Goal: Transaction & Acquisition: Purchase product/service

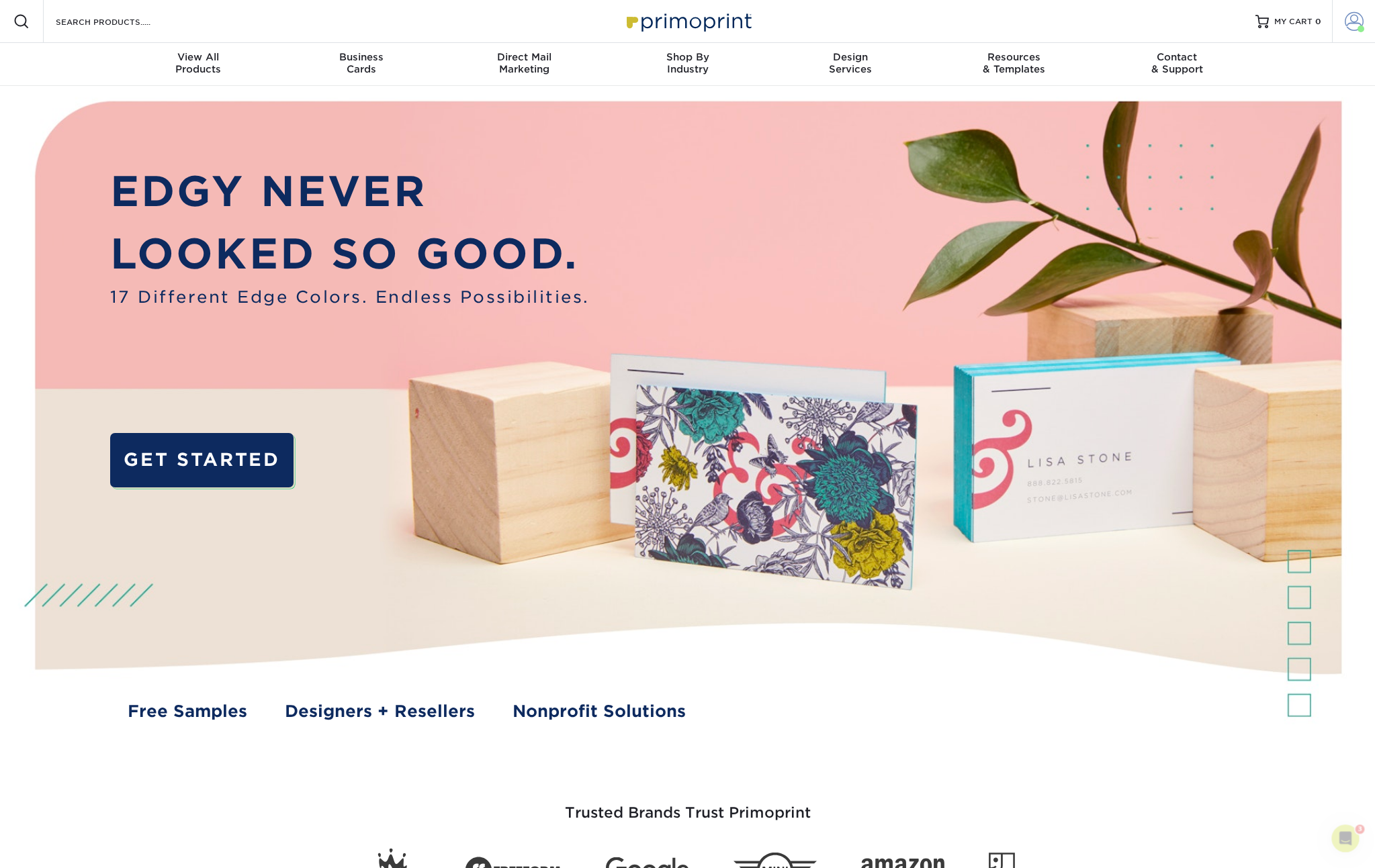
click at [1358, 17] on span at bounding box center [1355, 22] width 19 height 19
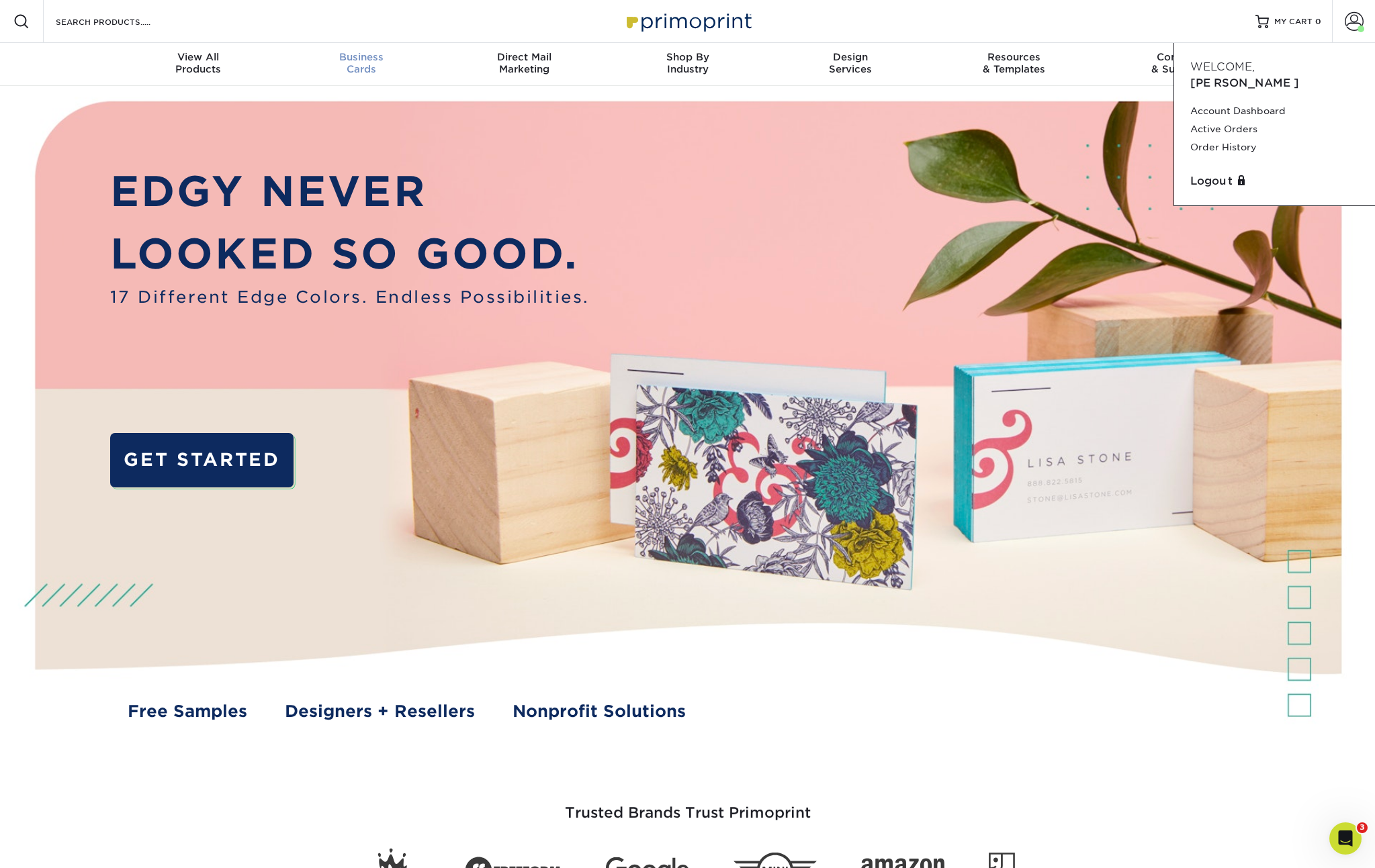
click at [340, 54] on span "Business" at bounding box center [361, 57] width 163 height 12
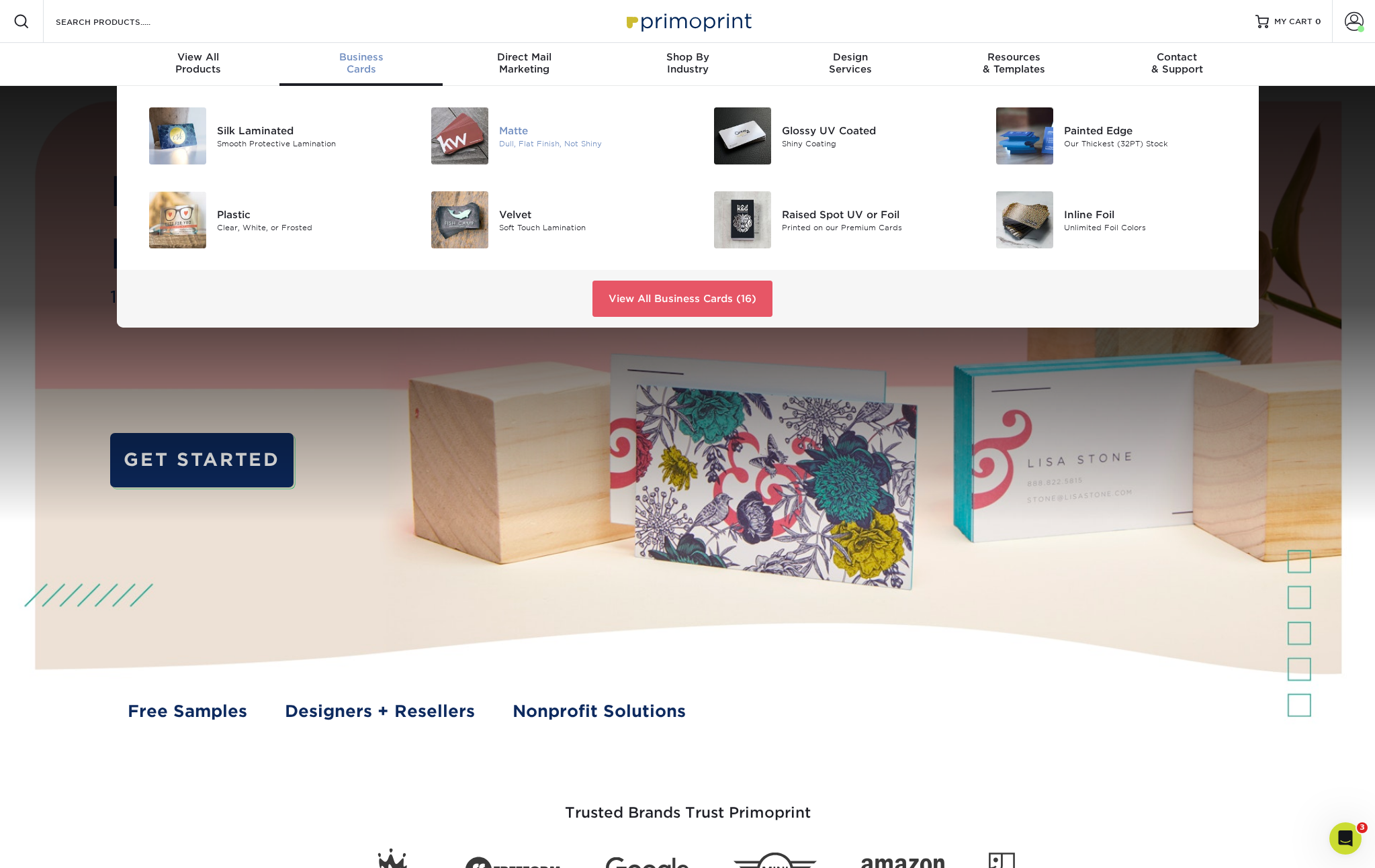
click at [488, 134] on div at bounding box center [452, 136] width 94 height 57
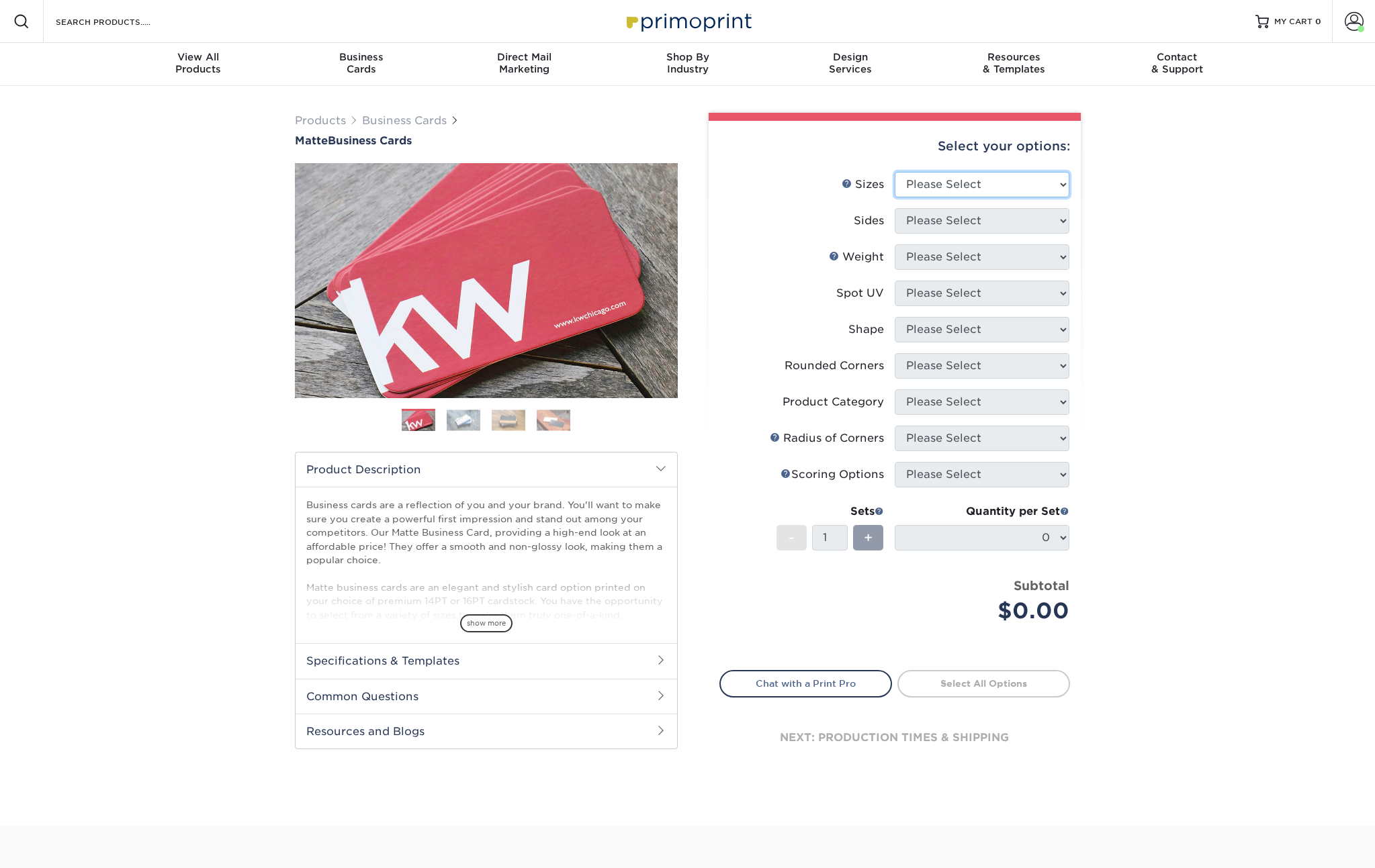
click at [956, 181] on select "Please Select 1.5" x 3.5" - Mini 1.75" x 3.5" - Mini 2" x 2" - Square 2" x 3" -…" at bounding box center [983, 184] width 175 height 25
select select "2.00x3.50"
click at [895, 172] on select "Please Select 1.5" x 3.5" - Mini 1.75" x 3.5" - Mini 2" x 2" - Square 2" x 3" -…" at bounding box center [983, 184] width 175 height 25
click at [939, 232] on select "Please Select Print Both Sides Print Front Only" at bounding box center [983, 220] width 175 height 25
select select "13abbda7-1d64-4f25-8bb2-c179b224825d"
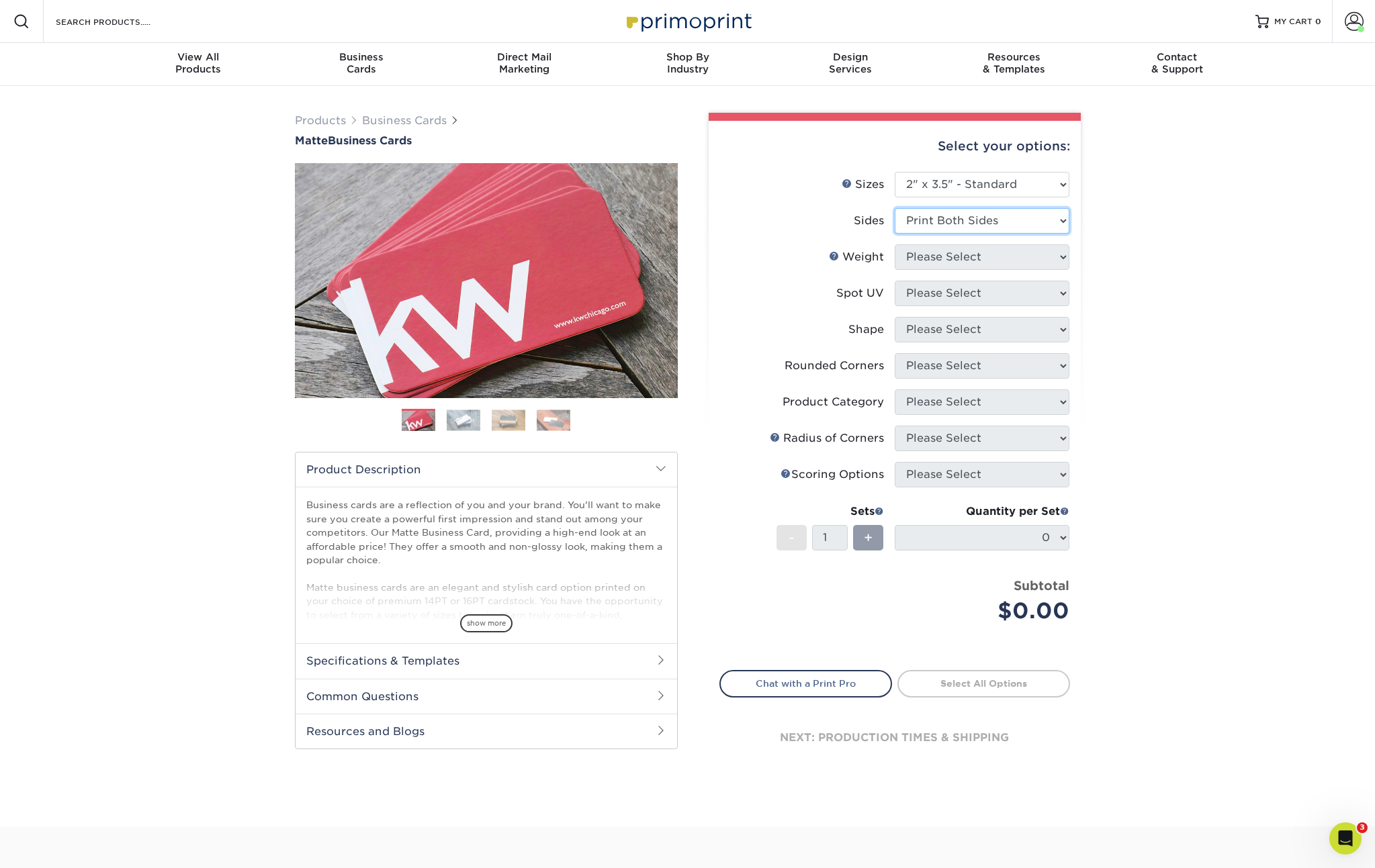
click at [895, 208] on select "Please Select Print Both Sides Print Front Only" at bounding box center [983, 220] width 175 height 25
click at [921, 264] on select "Please Select 16PT 14PT" at bounding box center [983, 256] width 175 height 25
select select "14PT"
click at [895, 244] on select "Please Select 16PT 14PT" at bounding box center [983, 256] width 175 height 25
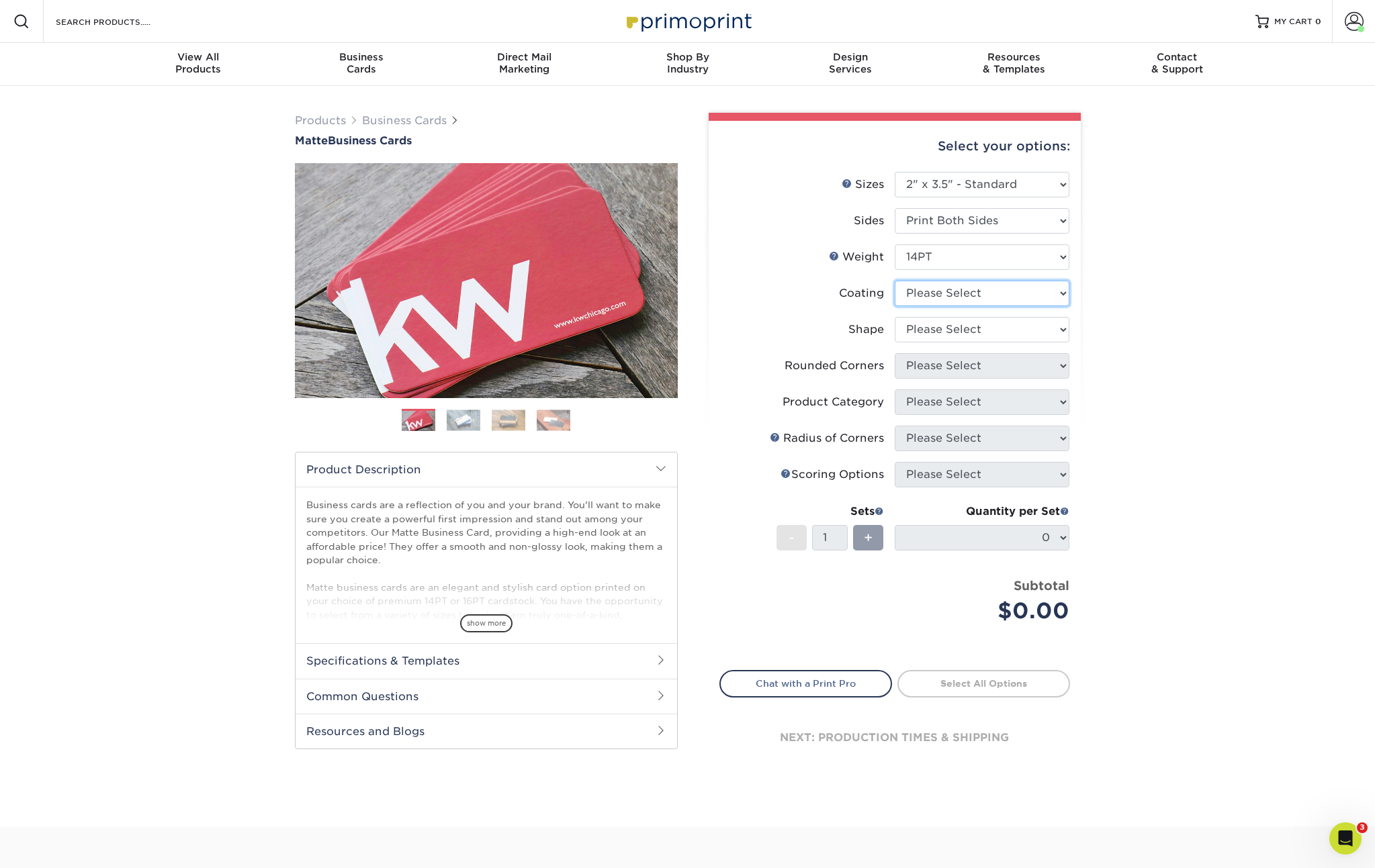
click at [935, 292] on select at bounding box center [983, 293] width 175 height 25
select select "121bb7b5-3b4d-429f-bd8d-bbf80e953313"
click at [895, 281] on select at bounding box center [983, 293] width 175 height 25
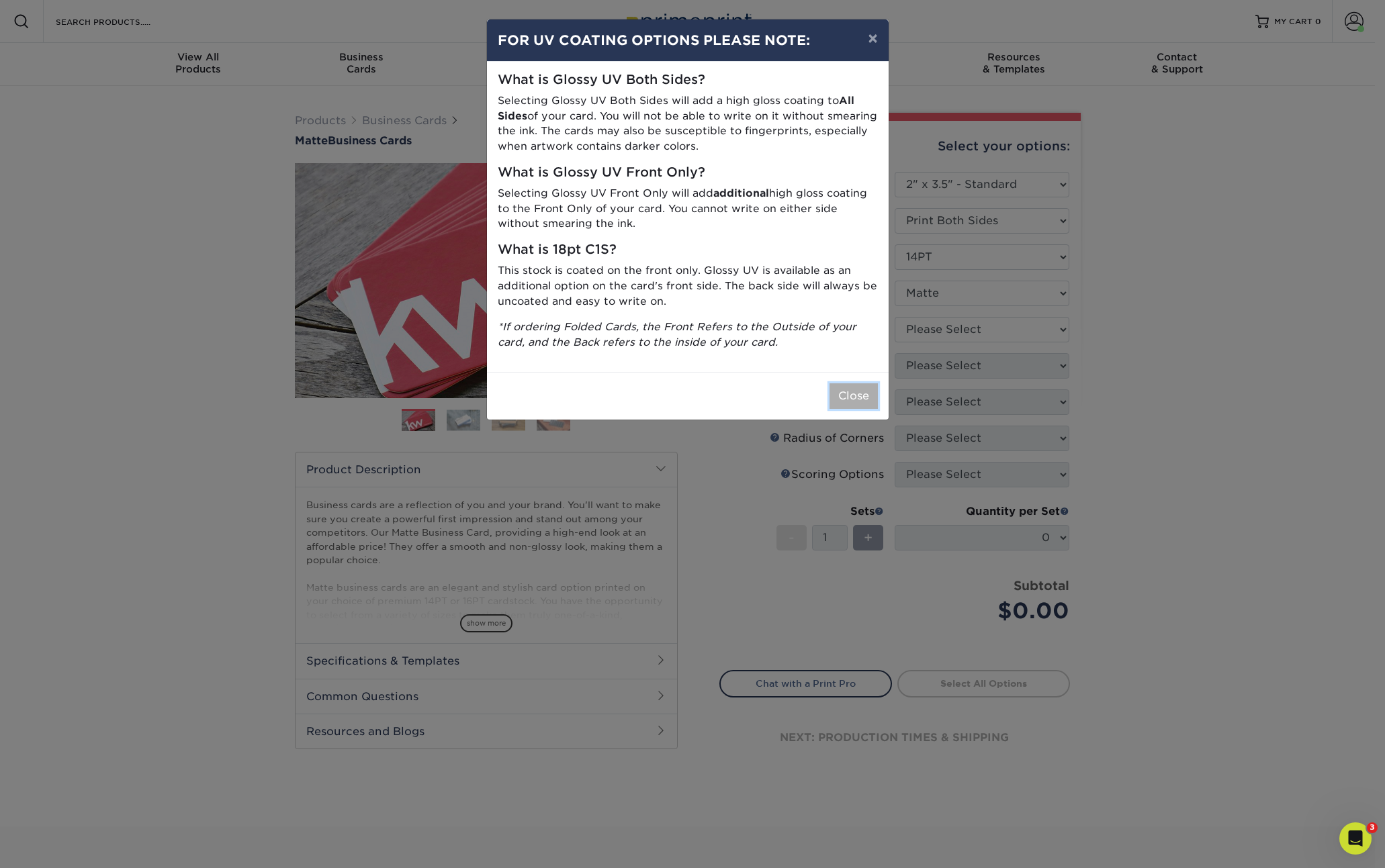
click at [845, 391] on button "Close" at bounding box center [853, 396] width 48 height 25
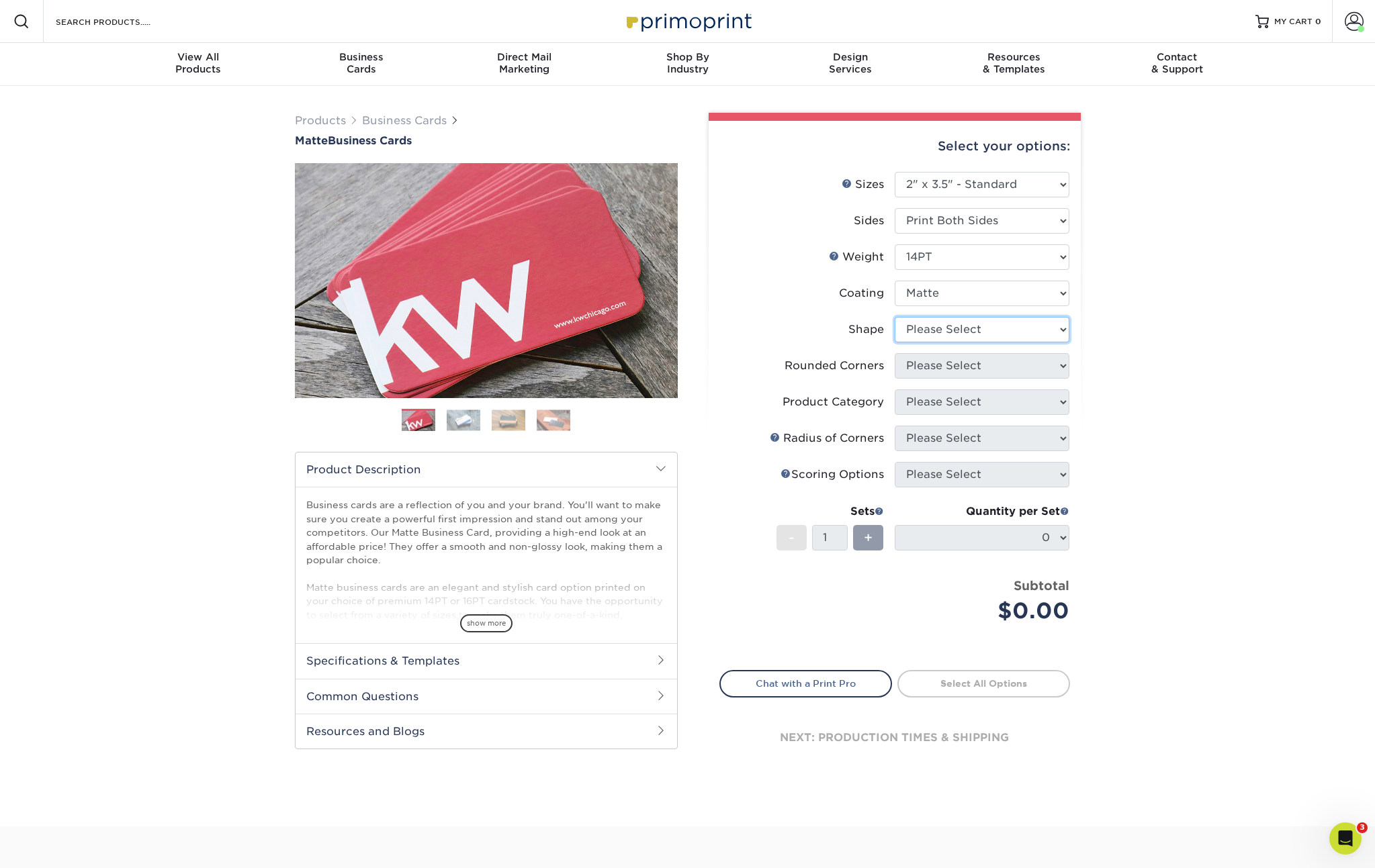
click at [963, 332] on select "Please Select Standard" at bounding box center [983, 329] width 175 height 25
select select "standard"
click at [895, 317] on select "Please Select Standard" at bounding box center [983, 329] width 175 height 25
click at [945, 361] on select "Please Select Yes - Round 2 Corners Yes - Round 4 Corners No" at bounding box center [983, 365] width 175 height 25
select select "0"
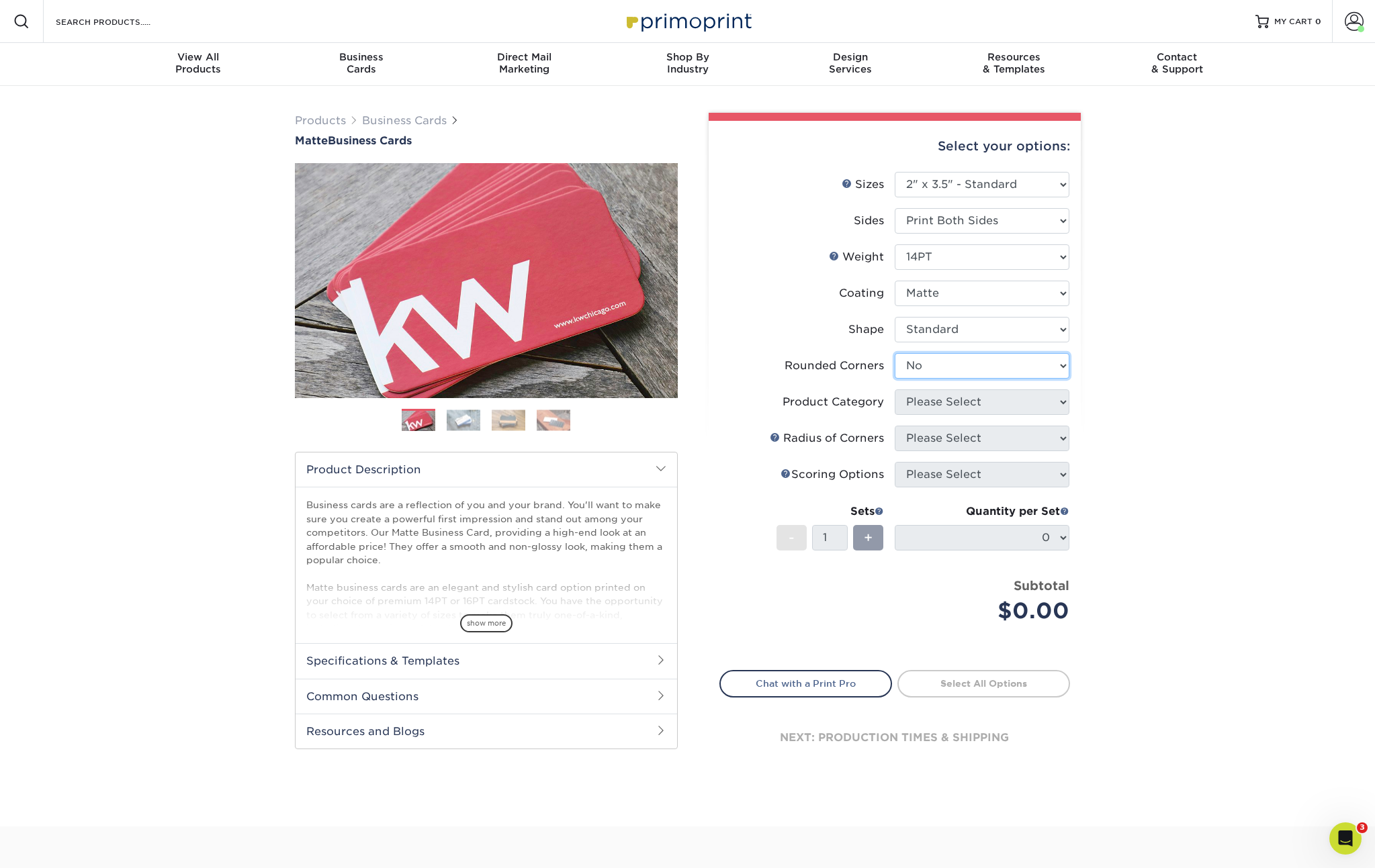
click at [895, 353] on select "Please Select Yes - Round 2 Corners Yes - Round 4 Corners No" at bounding box center [983, 365] width 175 height 25
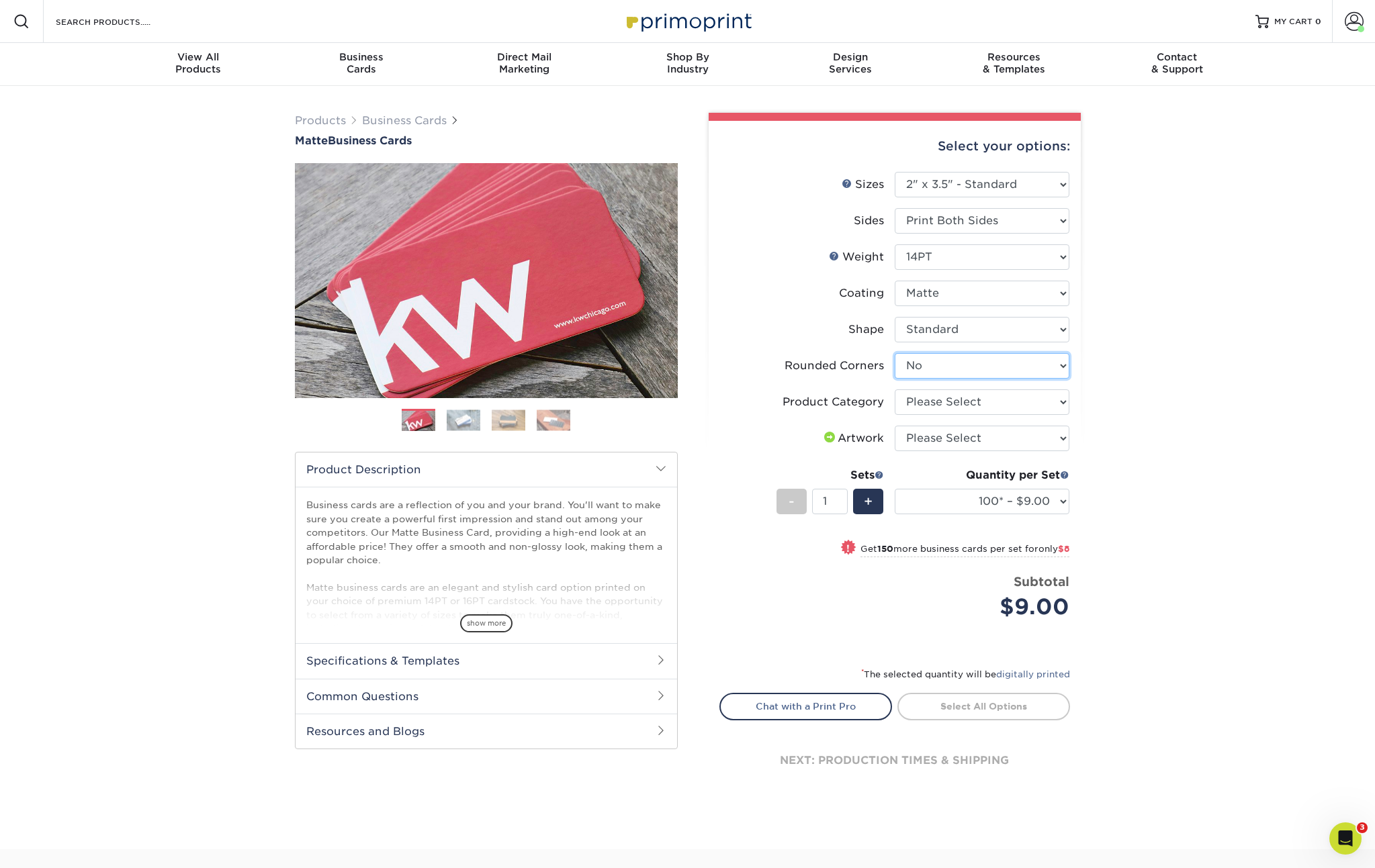
click at [955, 363] on select "Please Select Yes - Round 2 Corners Yes - Round 4 Corners No" at bounding box center [983, 365] width 175 height 25
click at [1040, 402] on select "Please Select Business Cards" at bounding box center [983, 402] width 175 height 25
select select "3b5148f1-0588-4f88-a218-97bcfdce65c1"
click at [895, 389] on select "Please Select Business Cards" at bounding box center [983, 402] width 175 height 25
click at [965, 439] on select "Please Select I will upload files I need a design - $100" at bounding box center [983, 438] width 175 height 25
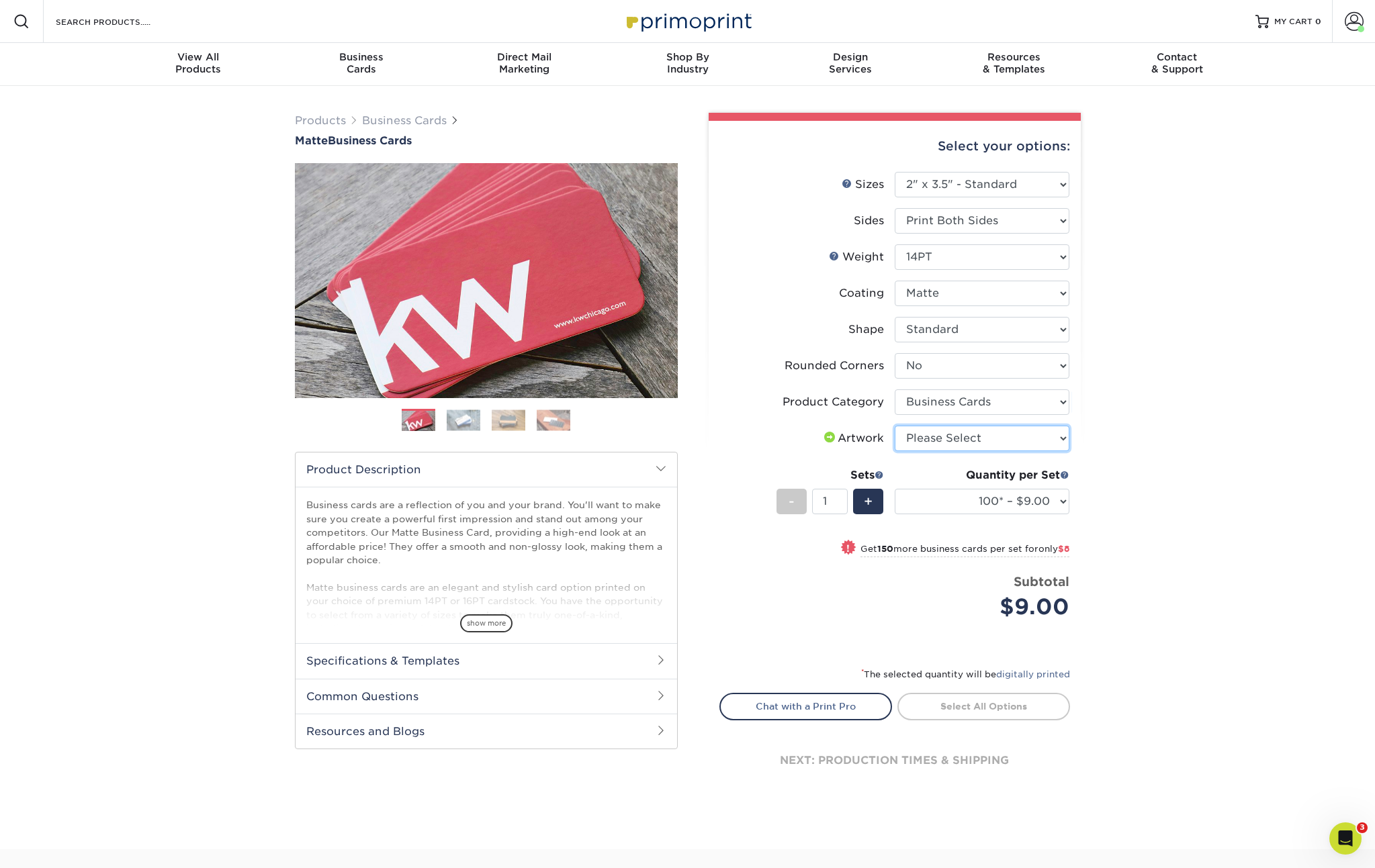
select select "upload"
click at [895, 426] on select "Please Select I will upload files I need a design - $100" at bounding box center [983, 438] width 175 height 25
click at [1058, 504] on select "100* – $9.00 250* – $17.00 500 – $33.00 1000 – $42.00 2500 – $75.00 5000 – $143…" at bounding box center [983, 501] width 175 height 25
select select "250* – $17.00"
click at [895, 489] on select "100* – $9.00 250* – $17.00 500 – $33.00 1000 – $42.00 2500 – $75.00 5000 – $143…" at bounding box center [983, 501] width 175 height 25
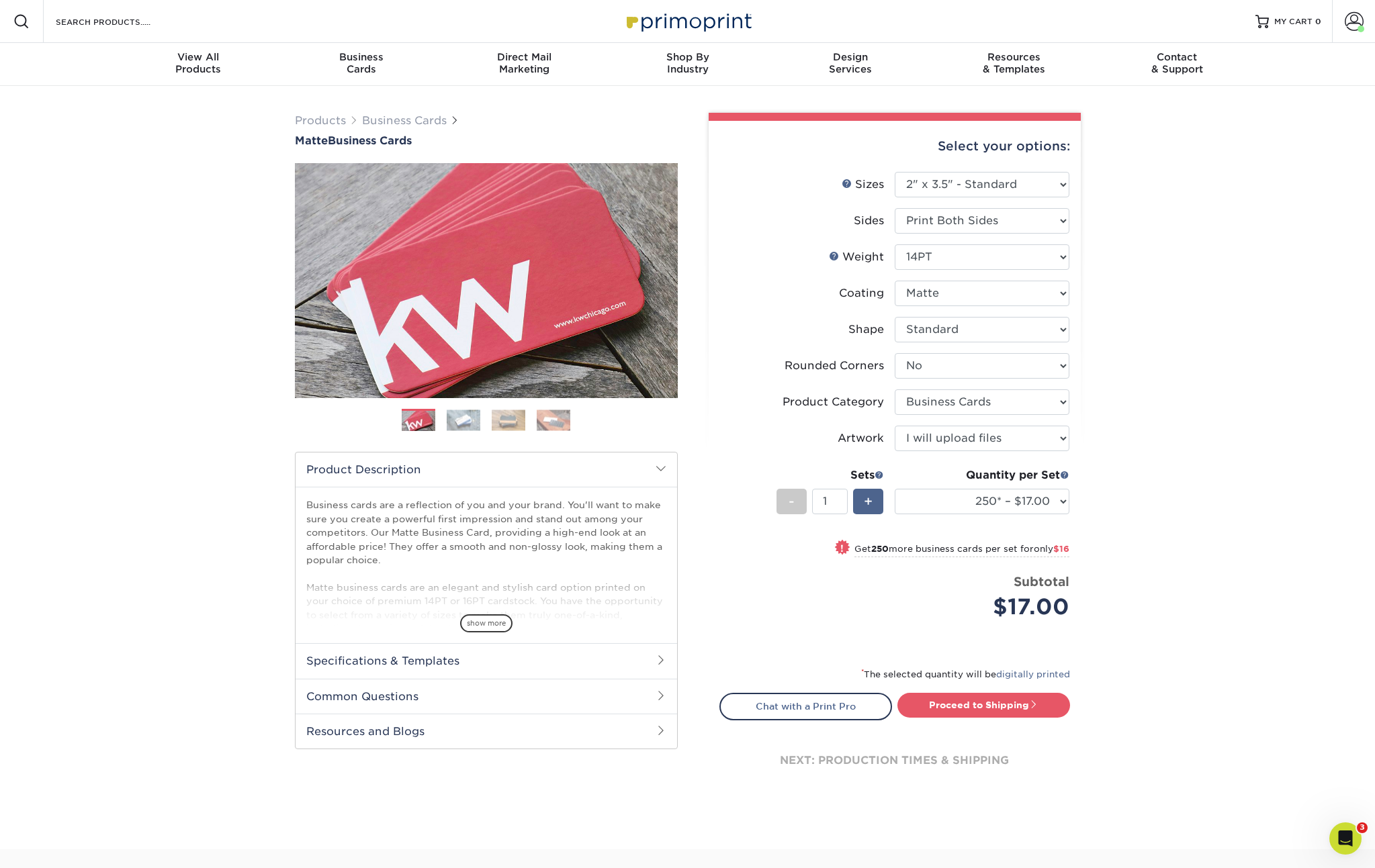
click at [866, 503] on span "+" at bounding box center [868, 502] width 9 height 20
click at [870, 502] on span "+" at bounding box center [868, 502] width 9 height 20
type input "3"
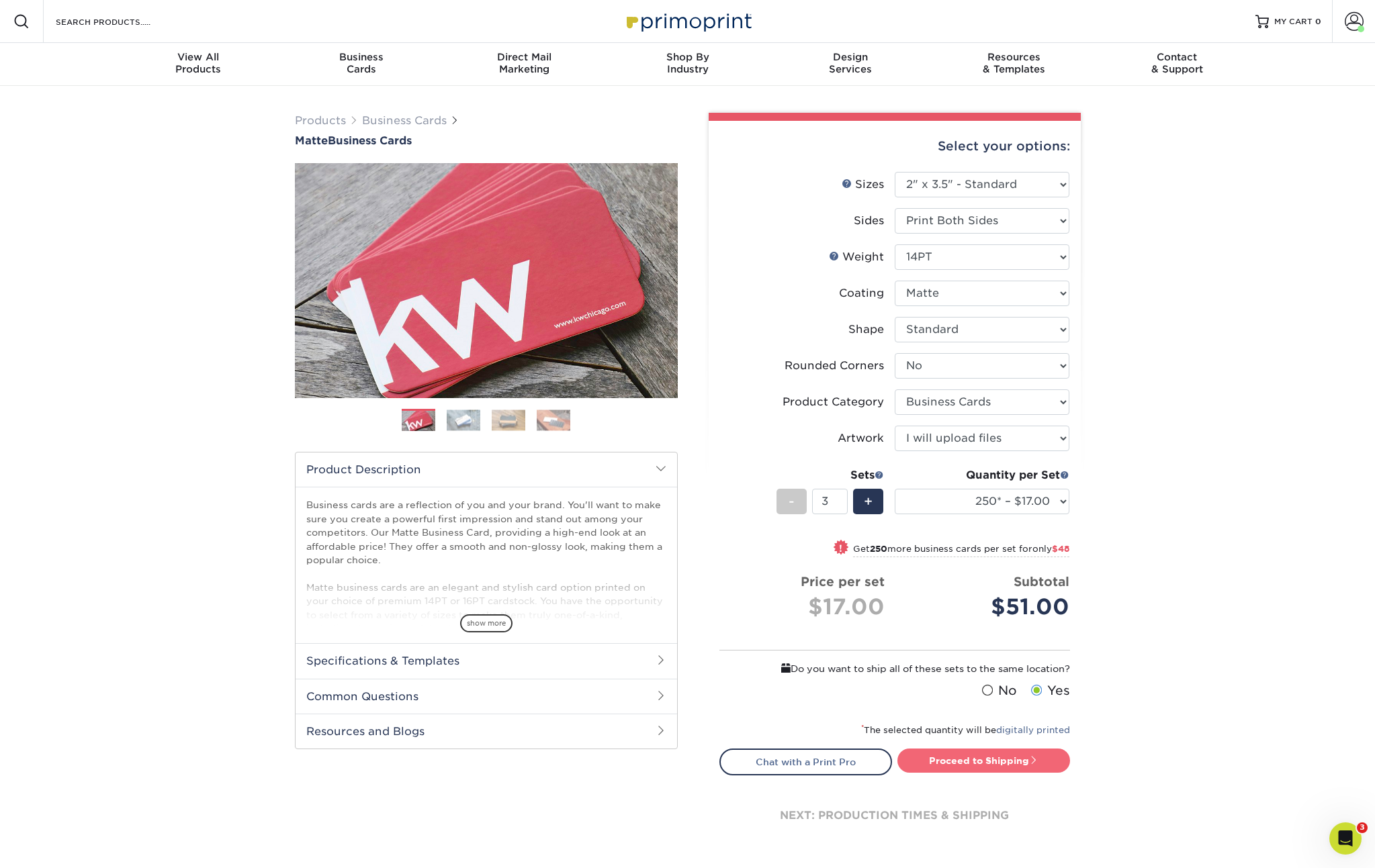
click at [975, 762] on link "Proceed to Shipping" at bounding box center [983, 760] width 173 height 24
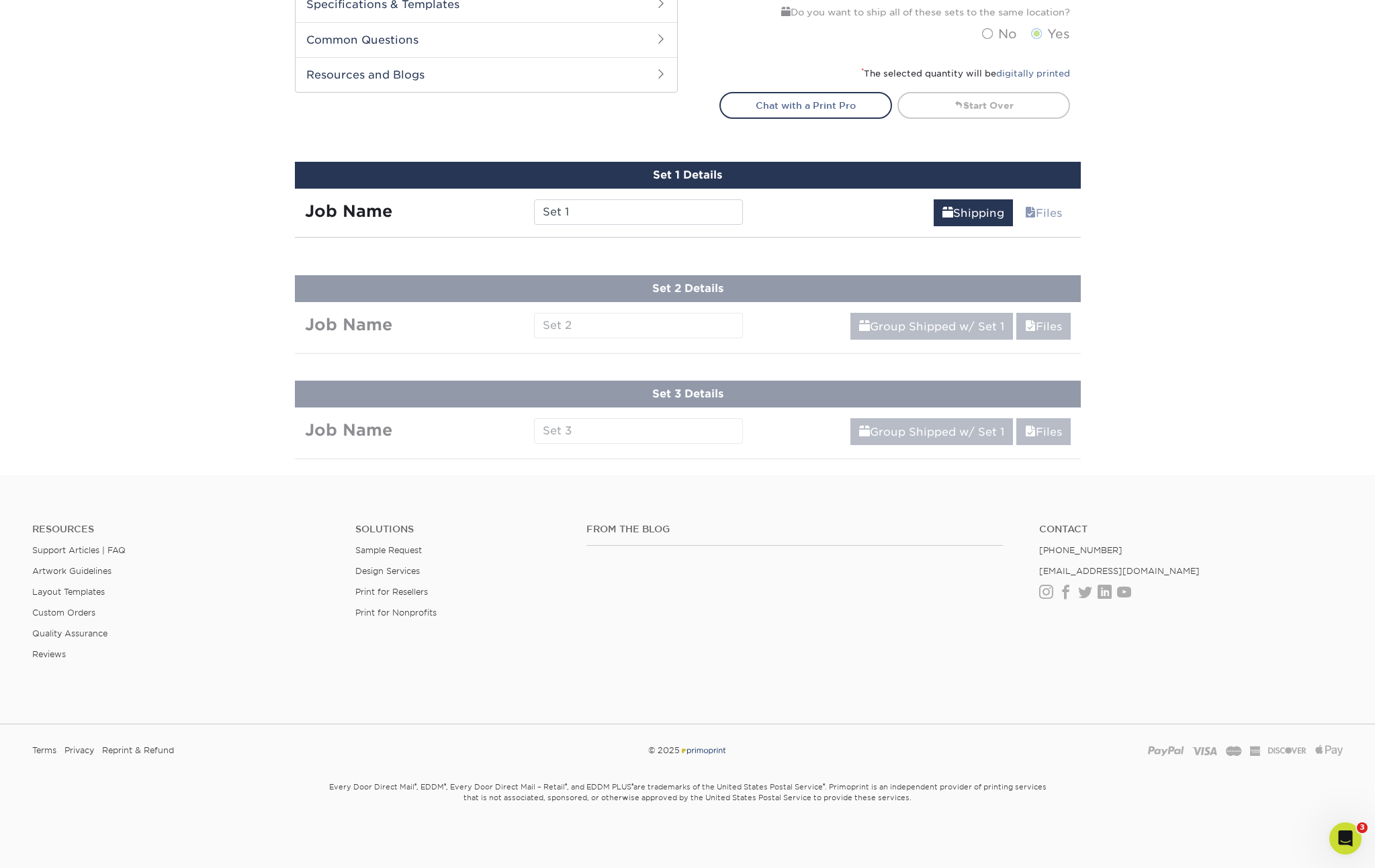
scroll to position [785, 0]
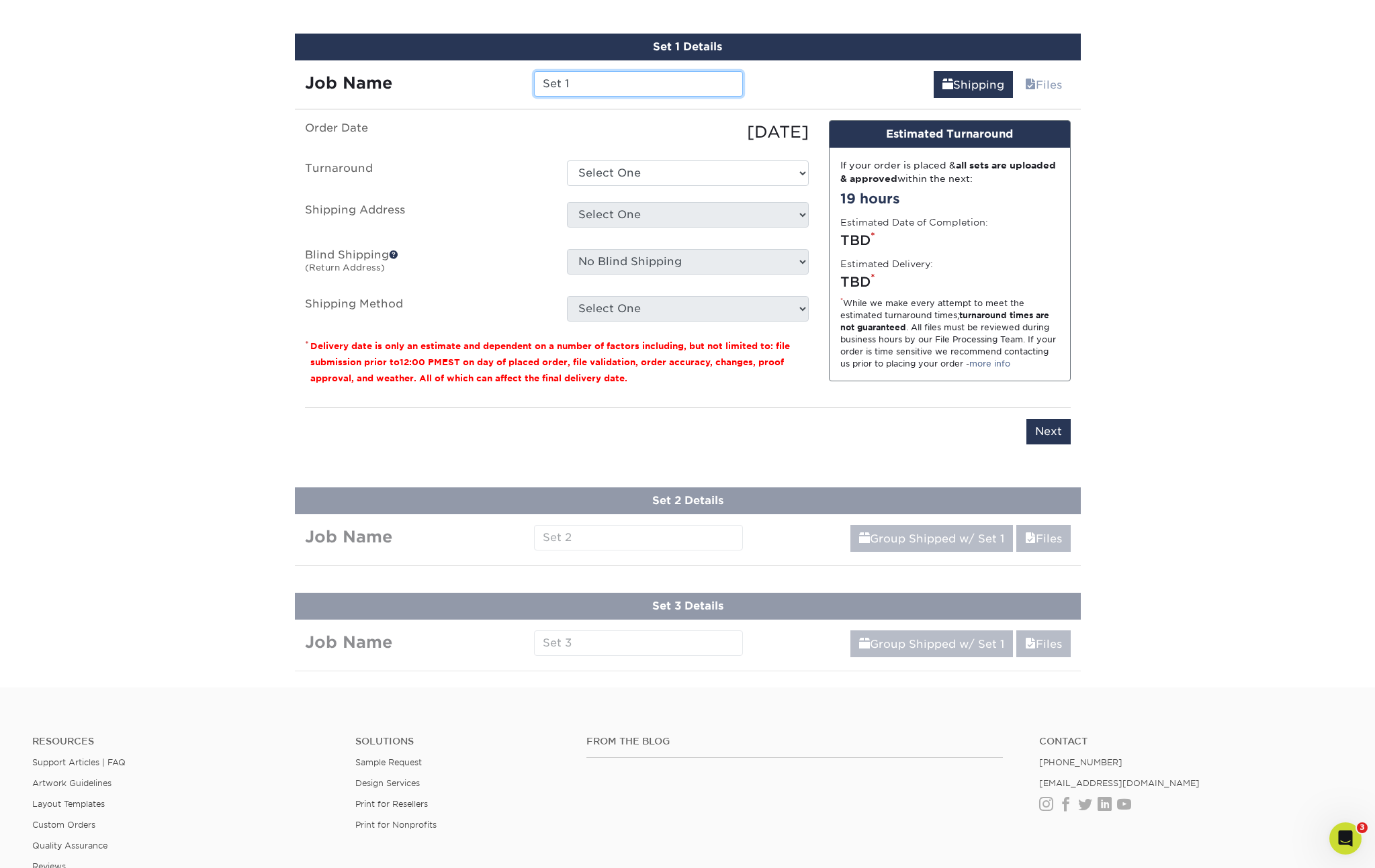
drag, startPoint x: 572, startPoint y: 80, endPoint x: 480, endPoint y: 84, distance: 92.1
click at [480, 84] on div "Job Name Set 1" at bounding box center [524, 84] width 459 height 25
type input "250-ShellyManning"
click at [694, 174] on select "Select One 2-4 Business Days 2 Day Next Business Day" at bounding box center [688, 173] width 242 height 25
select select "56f96fba-ecd4-4e1b-a4a4-6bff8fef1ff9"
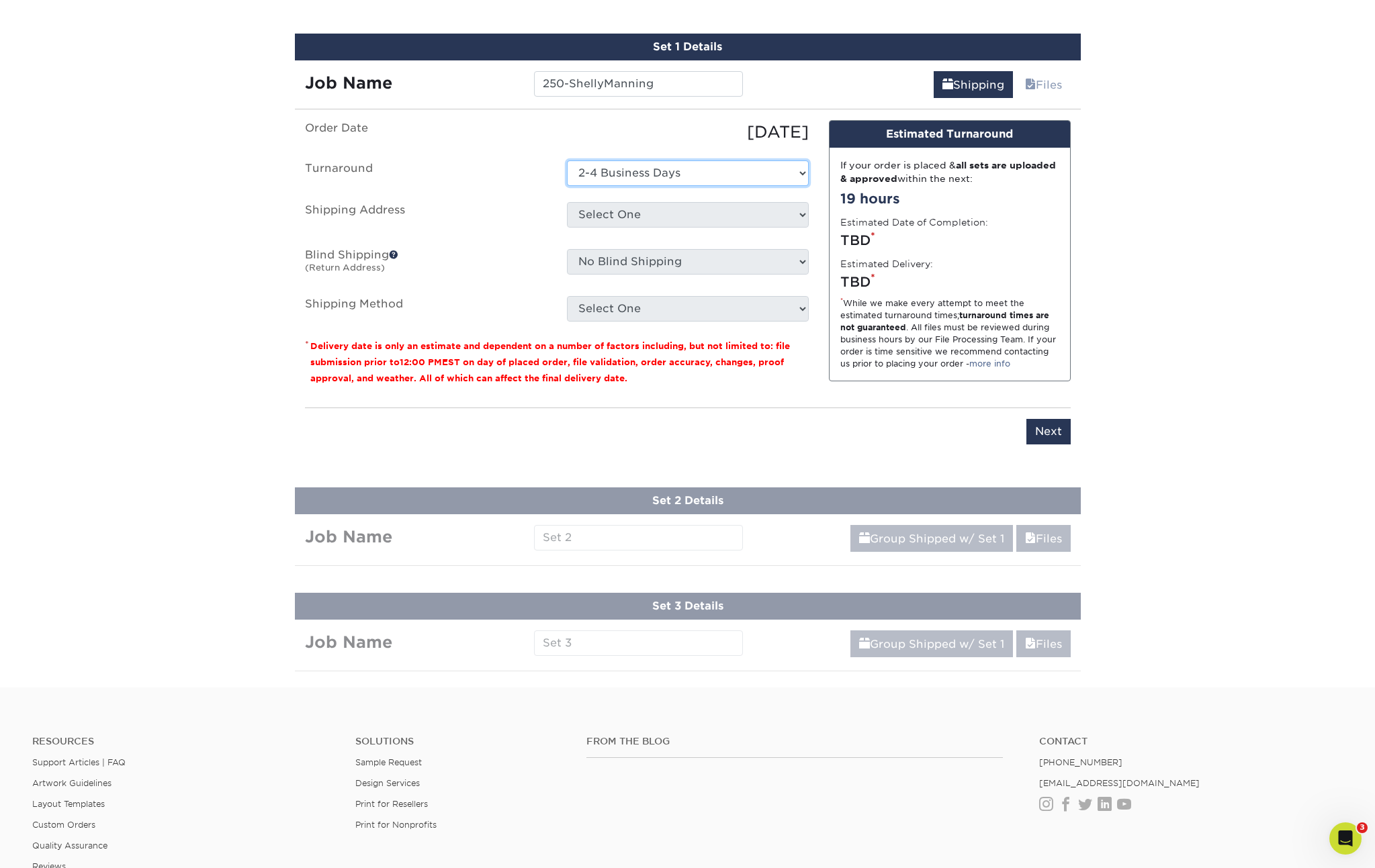
click at [567, 160] on select "Select One 2-4 Business Days 2 Day Next Business Day" at bounding box center [688, 173] width 242 height 25
click at [654, 220] on select "Select One Acadiana Office Baton Rouge - Business Cards Baton Rouge Production …" at bounding box center [688, 214] width 242 height 25
select select "255257"
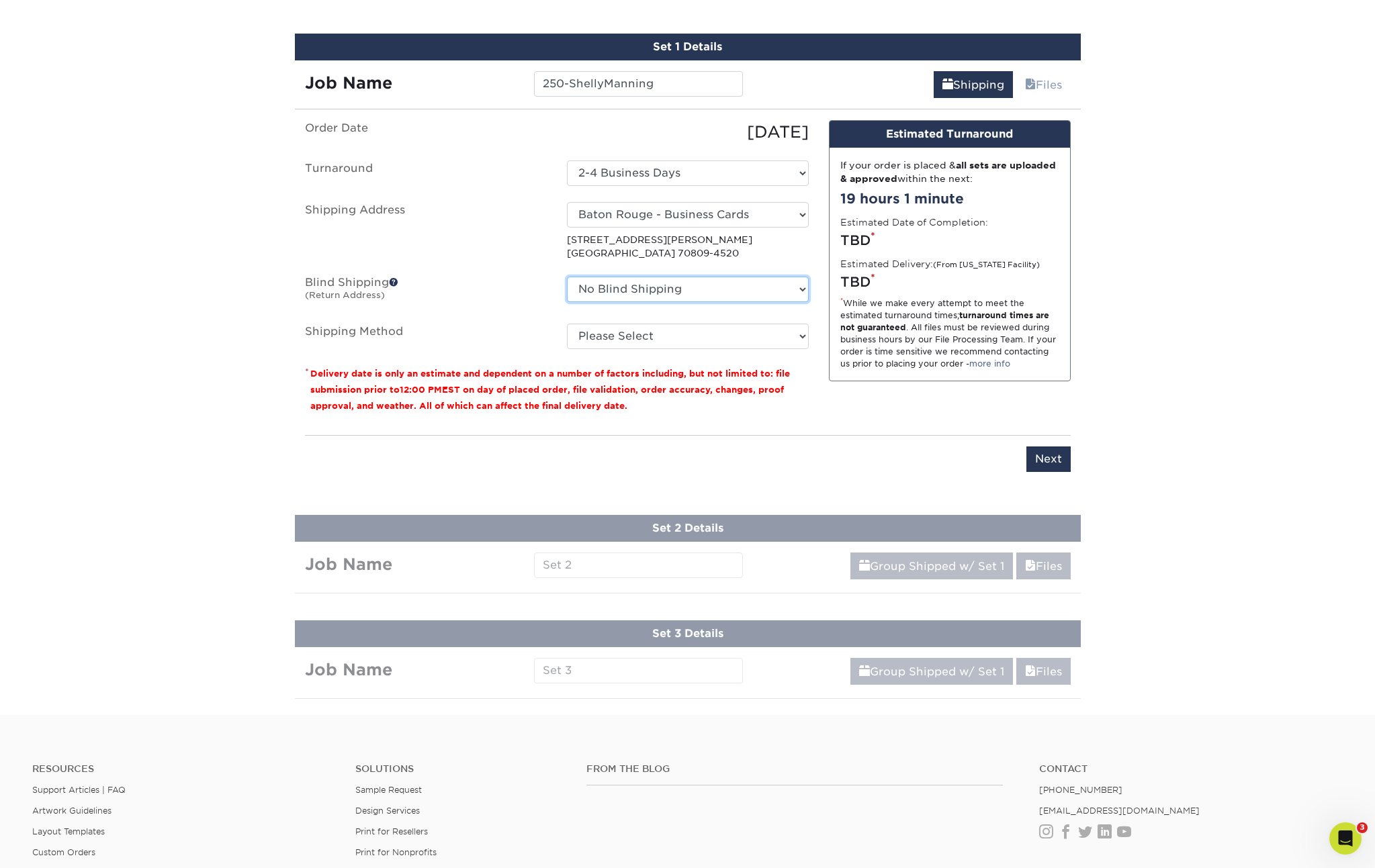
click at [637, 291] on select "No Blind Shipping Acadiana Office Baton Rouge - Business Cards Baton Rouge Prod…" at bounding box center [688, 289] width 242 height 25
click at [627, 329] on select "Please Select Ground Shipping (+$14.96) 3 Day Shipping Service (+$15.36) 2 Day …" at bounding box center [688, 336] width 242 height 25
select select "03"
click at [567, 324] on select "Please Select Ground Shipping (+$14.96) 3 Day Shipping Service (+$15.36) 2 Day …" at bounding box center [688, 336] width 242 height 25
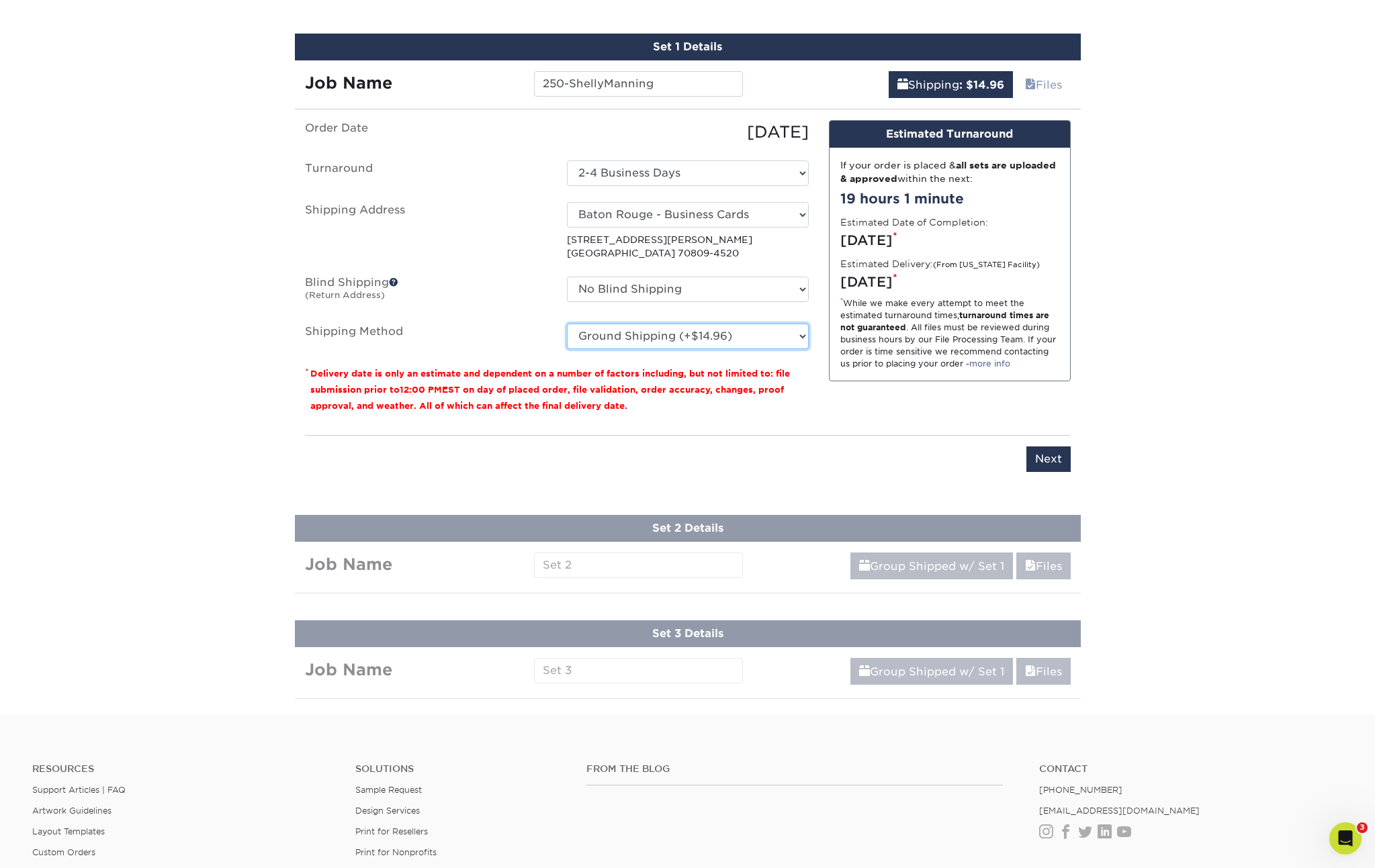
click at [737, 328] on select "Please Select Ground Shipping (+$14.96) 3 Day Shipping Service (+$15.36) 2 Day …" at bounding box center [688, 336] width 242 height 25
click at [1048, 452] on input "Next" at bounding box center [1048, 459] width 44 height 25
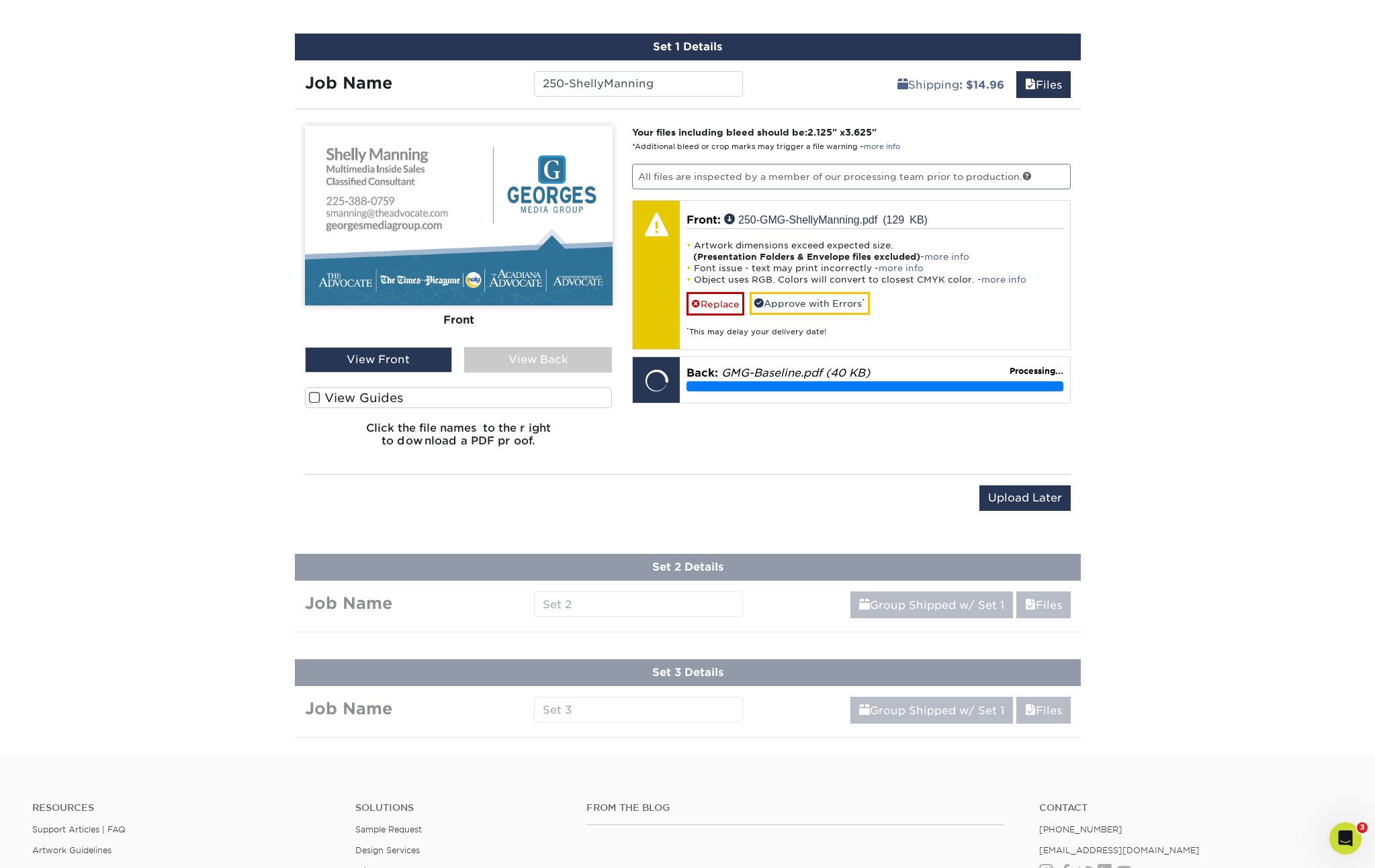
click at [311, 397] on span at bounding box center [315, 398] width 12 height 13
click at [0, 0] on input "View Guides" at bounding box center [0, 0] width 0 height 0
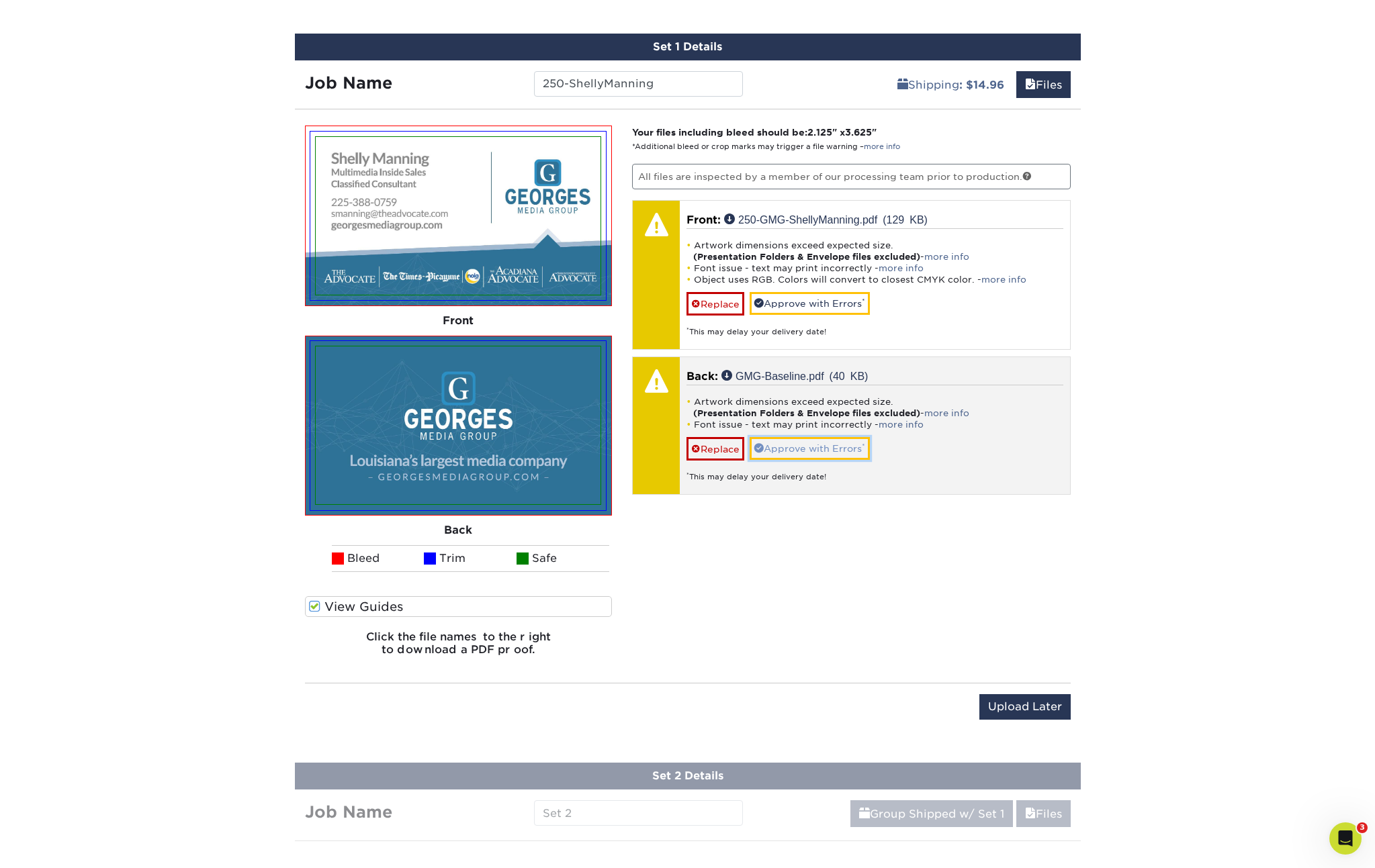
click at [786, 444] on link "Approve with Errors *" at bounding box center [810, 448] width 120 height 23
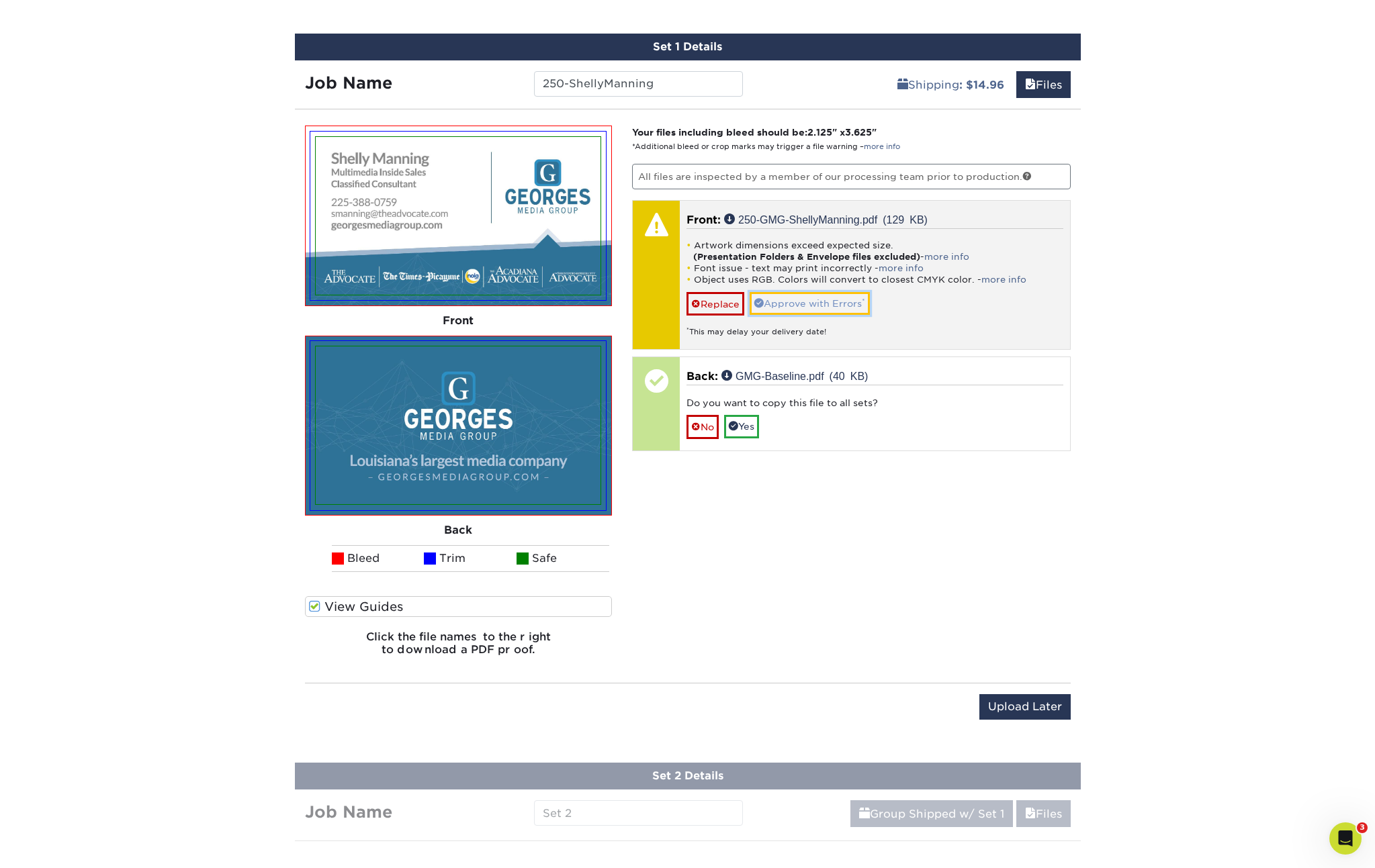
click at [819, 308] on link "Approve with Errors *" at bounding box center [810, 303] width 120 height 23
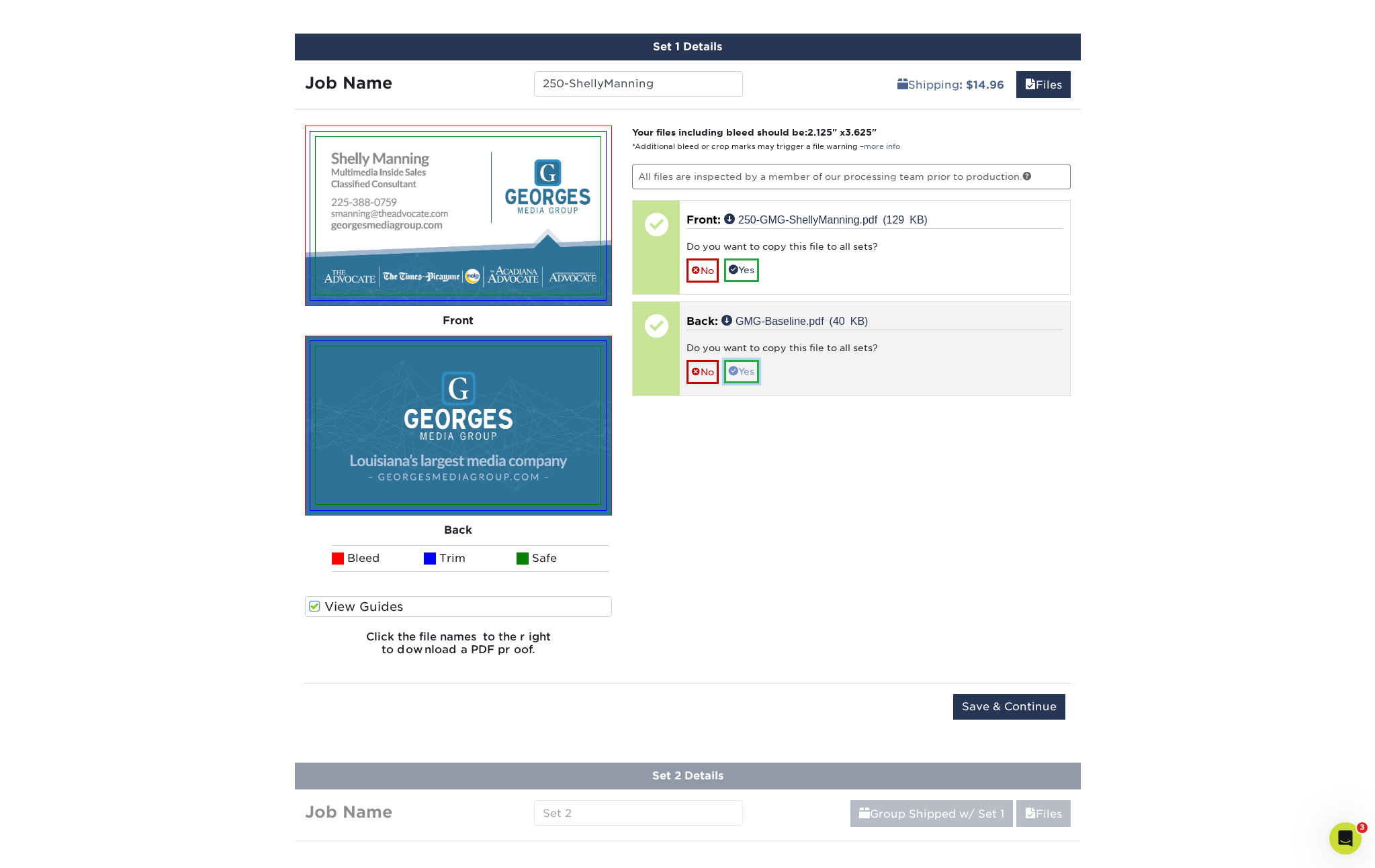
click at [751, 368] on link "Yes" at bounding box center [741, 371] width 35 height 23
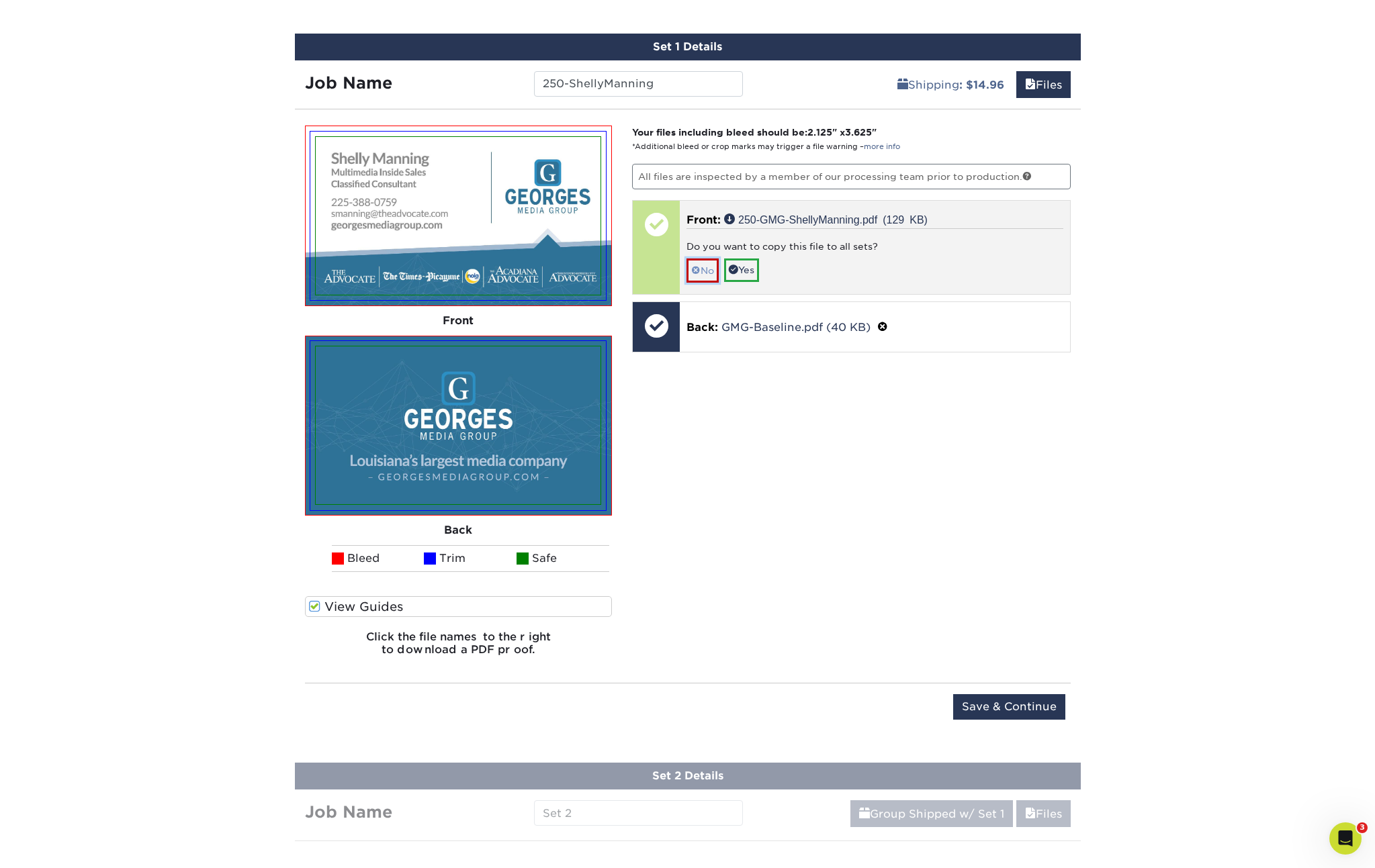
click at [708, 269] on link "No" at bounding box center [702, 270] width 33 height 24
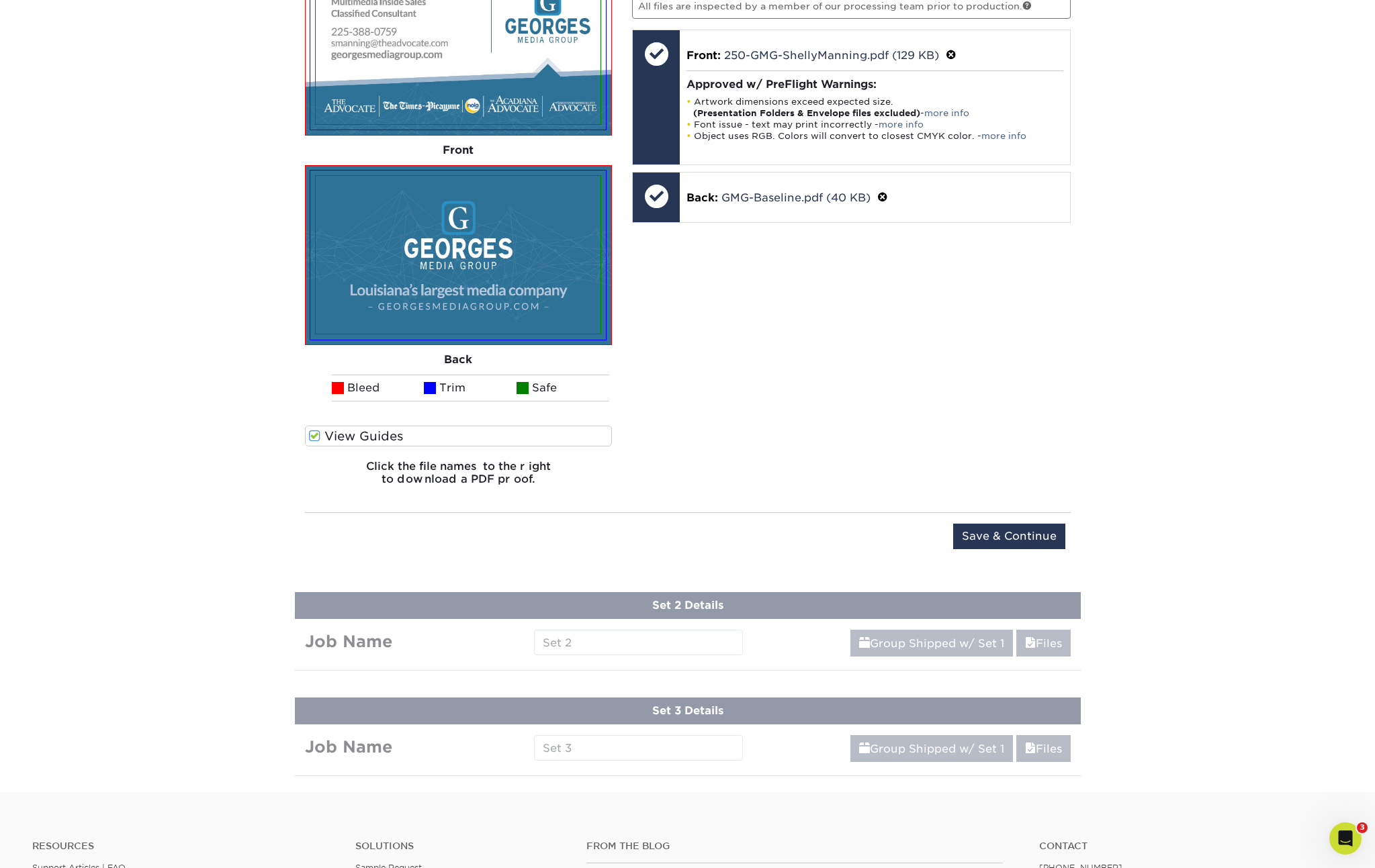
scroll to position [960, 0]
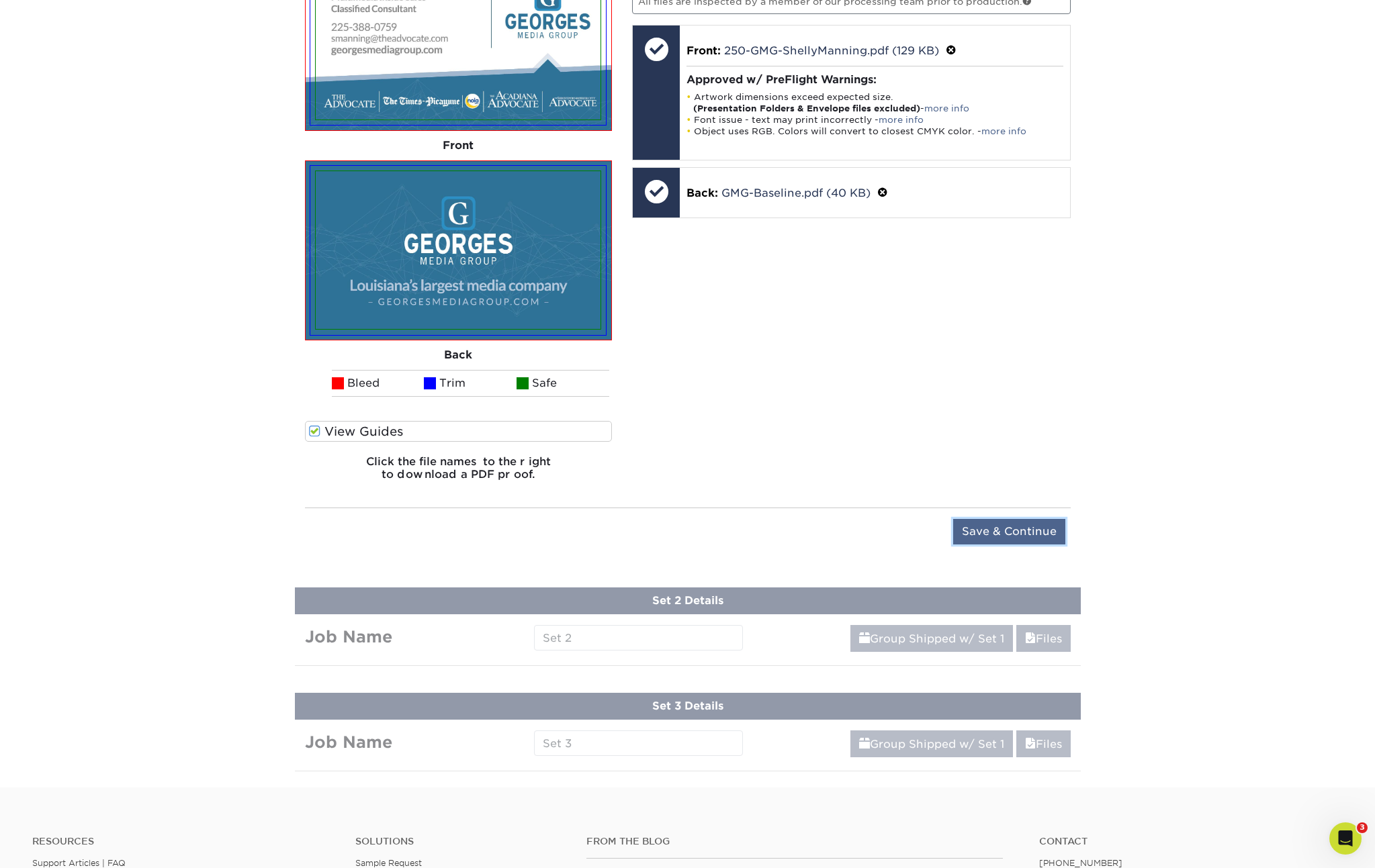
click at [1017, 528] on input "Save & Continue" at bounding box center [1009, 531] width 112 height 25
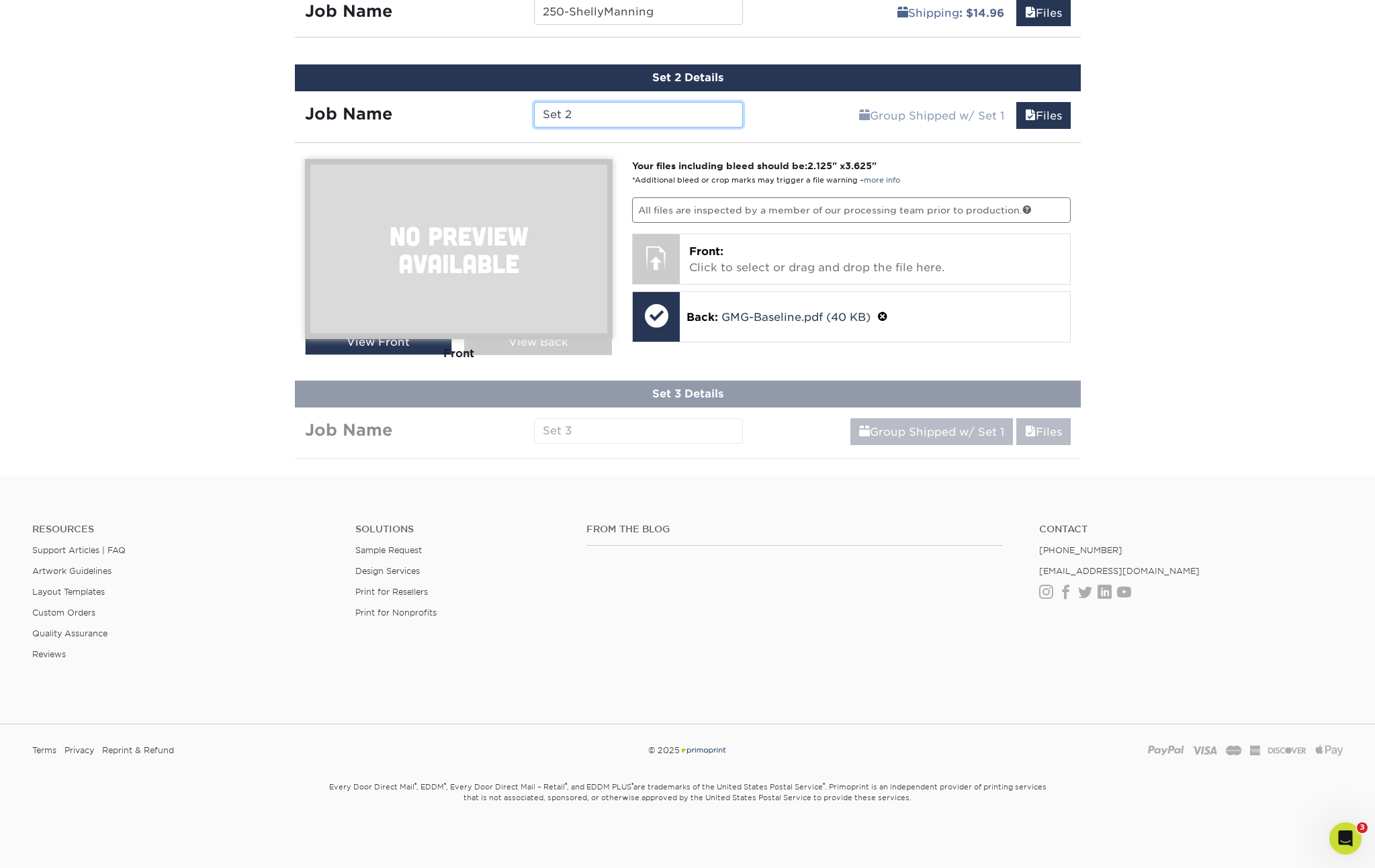
scroll to position [950, 0]
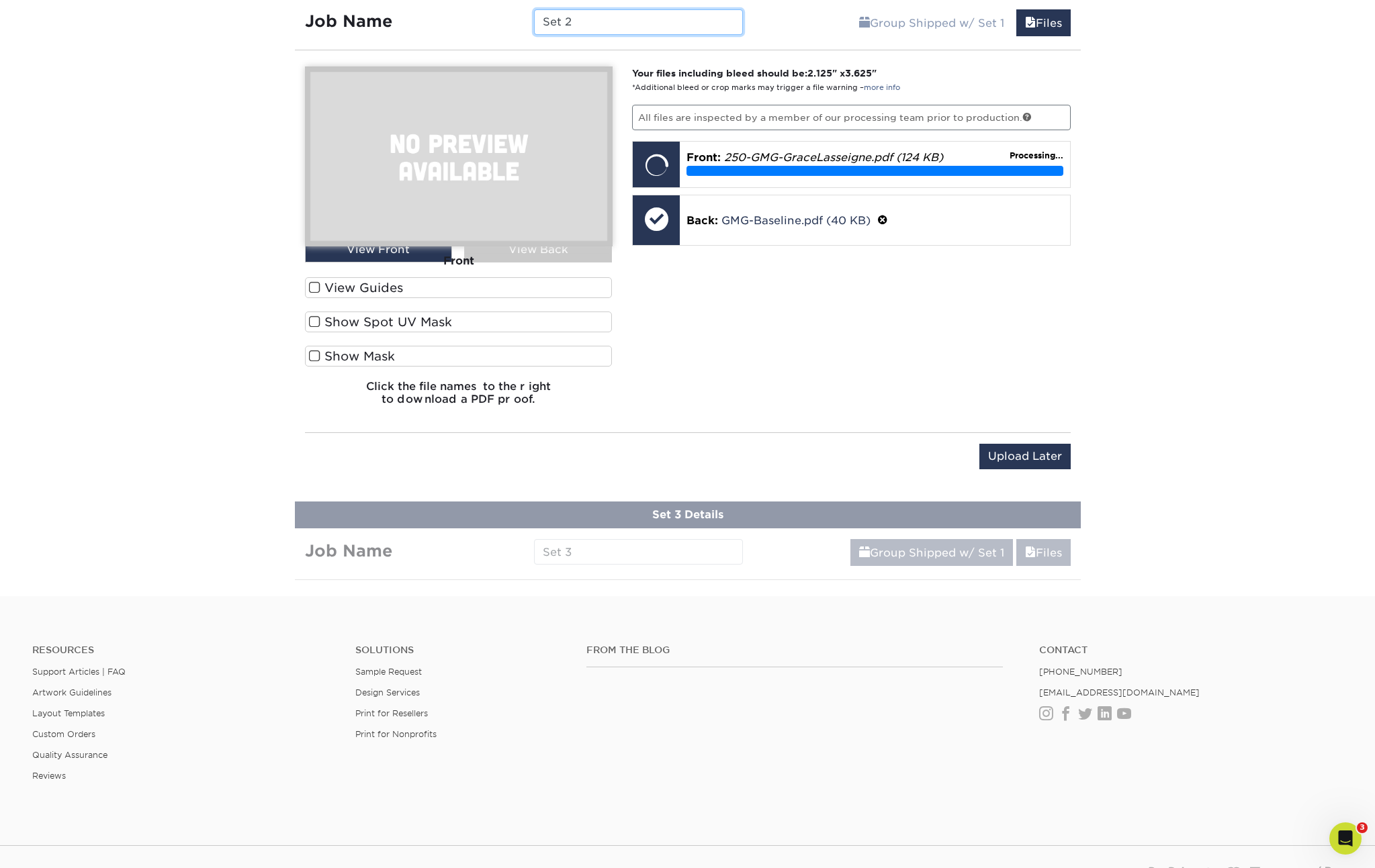
drag, startPoint x: 539, startPoint y: 21, endPoint x: 464, endPoint y: 17, distance: 75.1
click at [464, 17] on div "Job Name Set 2" at bounding box center [524, 22] width 459 height 25
type input "250-GraceLasseigne"
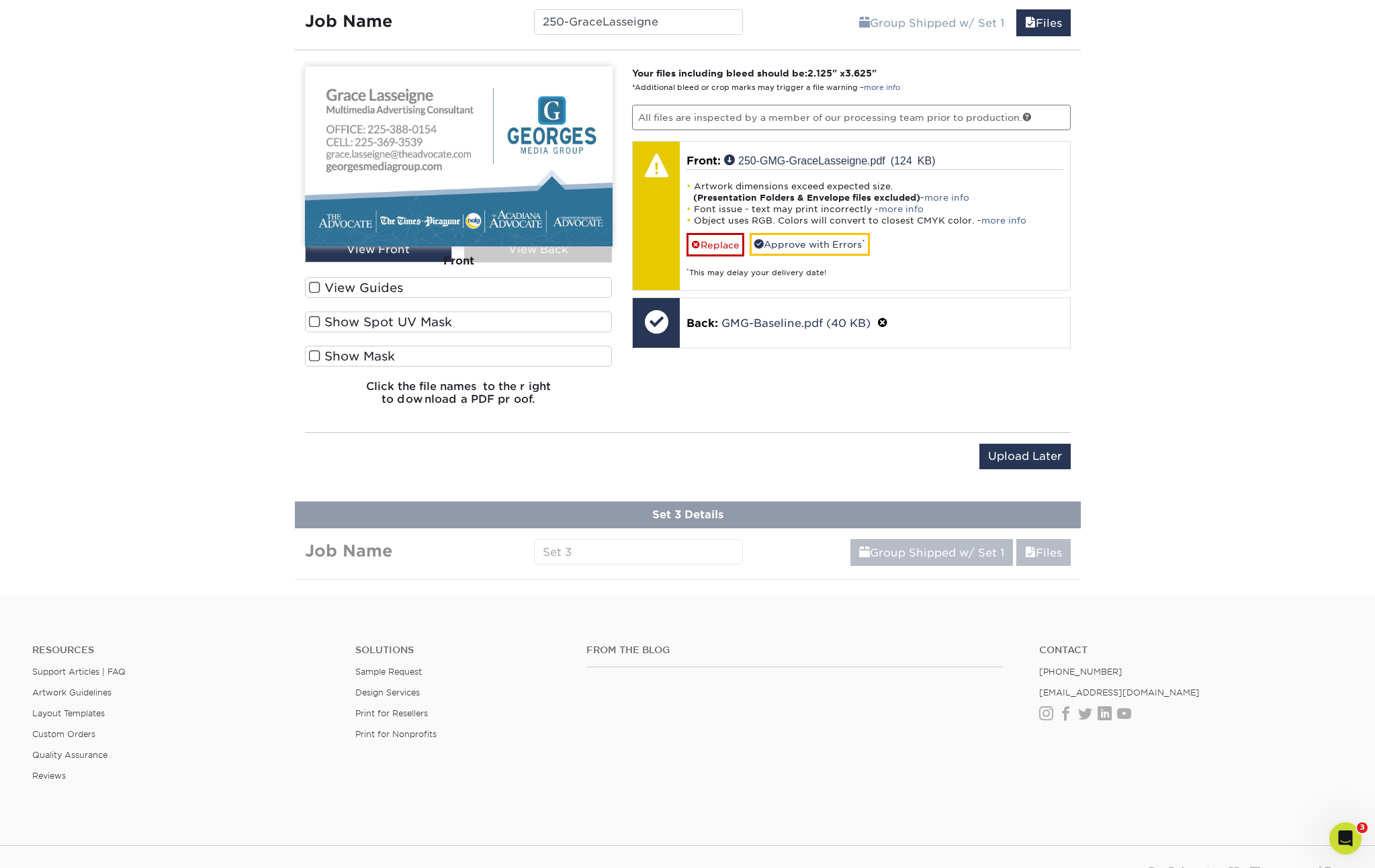
click at [314, 287] on span at bounding box center [315, 288] width 12 height 13
click at [0, 0] on input "View Guides" at bounding box center [0, 0] width 0 height 0
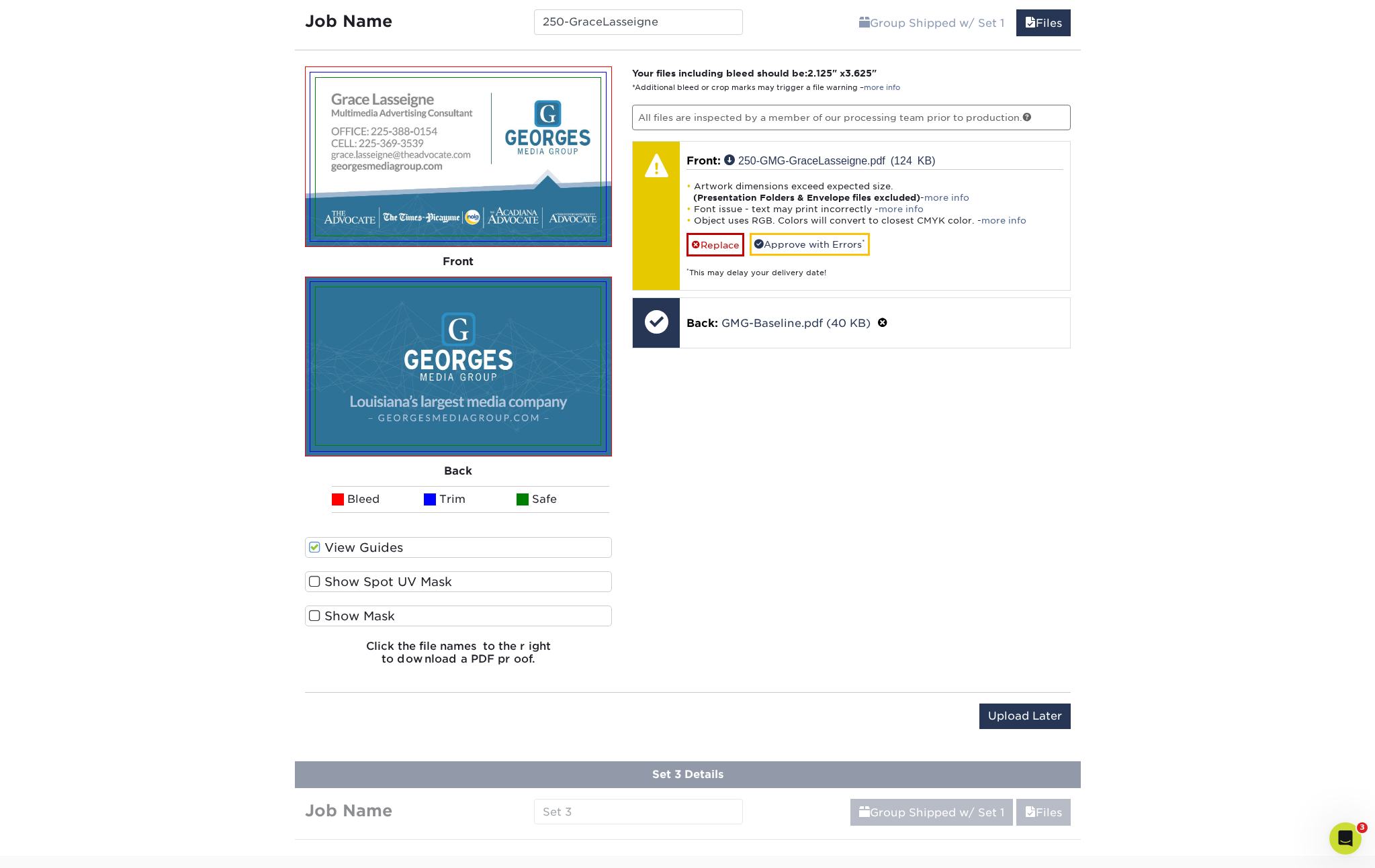
drag, startPoint x: 317, startPoint y: 581, endPoint x: 311, endPoint y: 601, distance: 20.9
click at [317, 581] on span at bounding box center [315, 582] width 12 height 13
click at [0, 0] on input "Show Spot UV Mask" at bounding box center [0, 0] width 0 height 0
click at [311, 616] on span at bounding box center [315, 616] width 12 height 13
click at [0, 0] on input "Show Mask" at bounding box center [0, 0] width 0 height 0
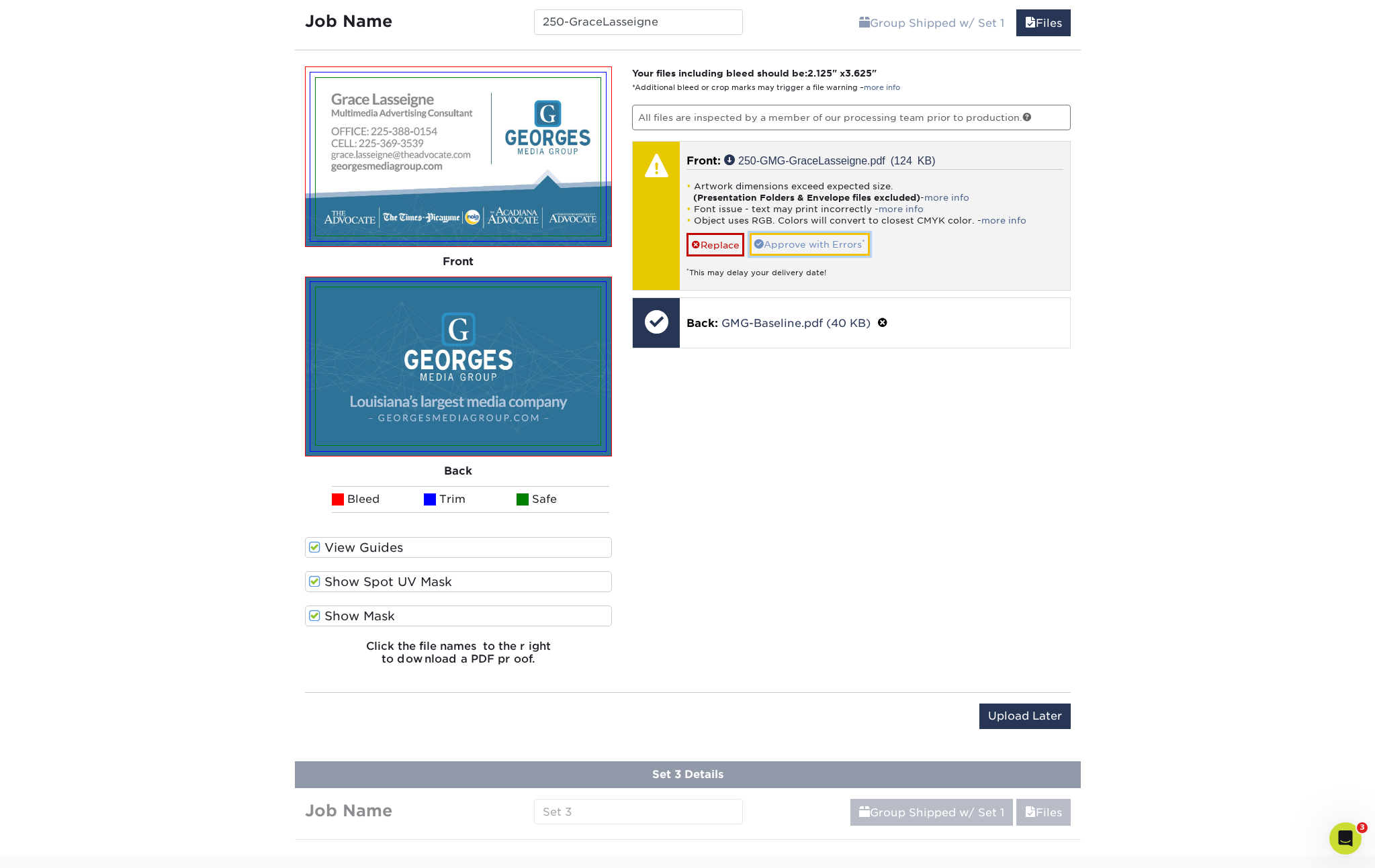
click at [802, 240] on link "Approve with Errors *" at bounding box center [810, 245] width 120 height 23
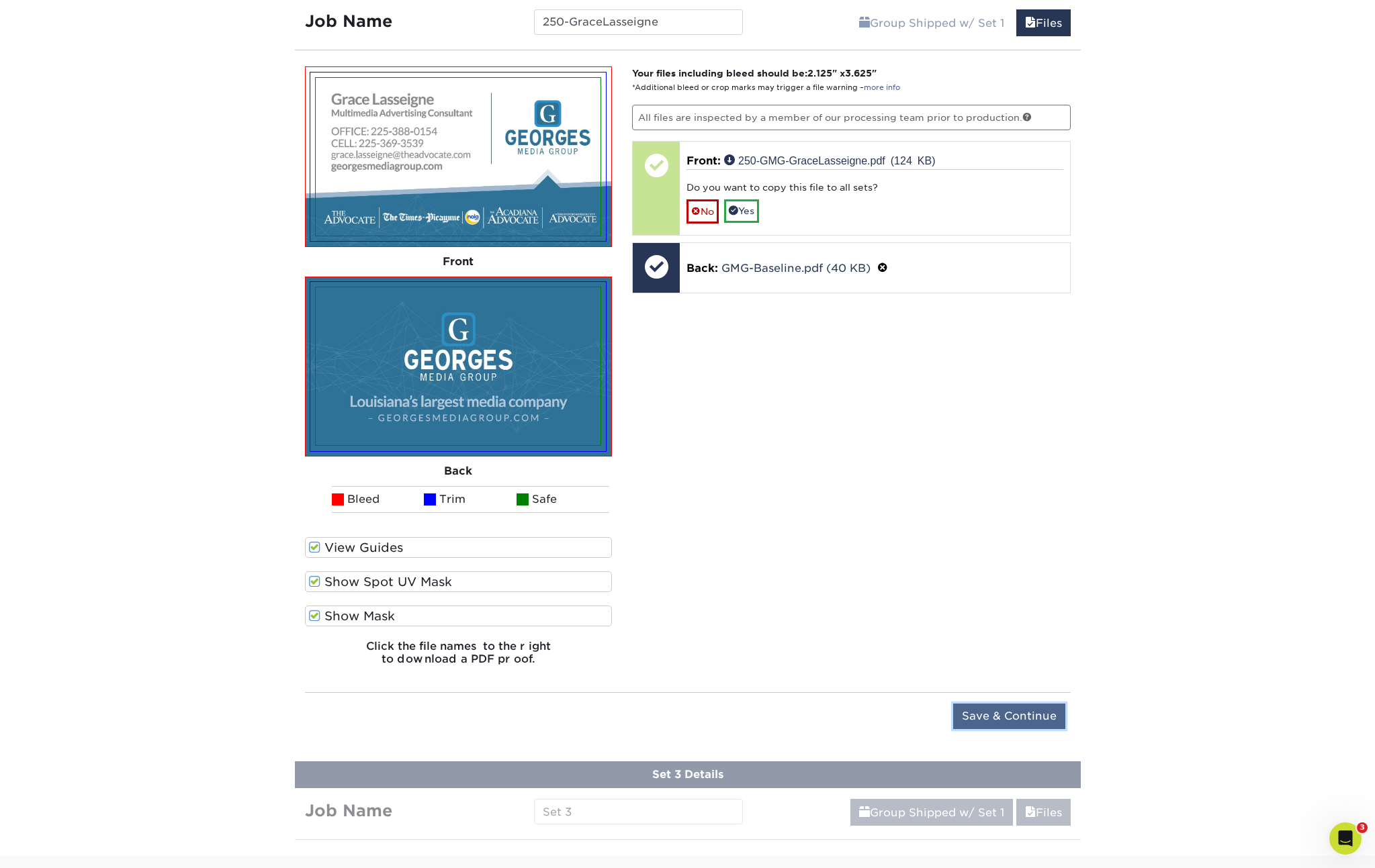
click at [1010, 716] on input "Save & Continue" at bounding box center [1009, 716] width 112 height 25
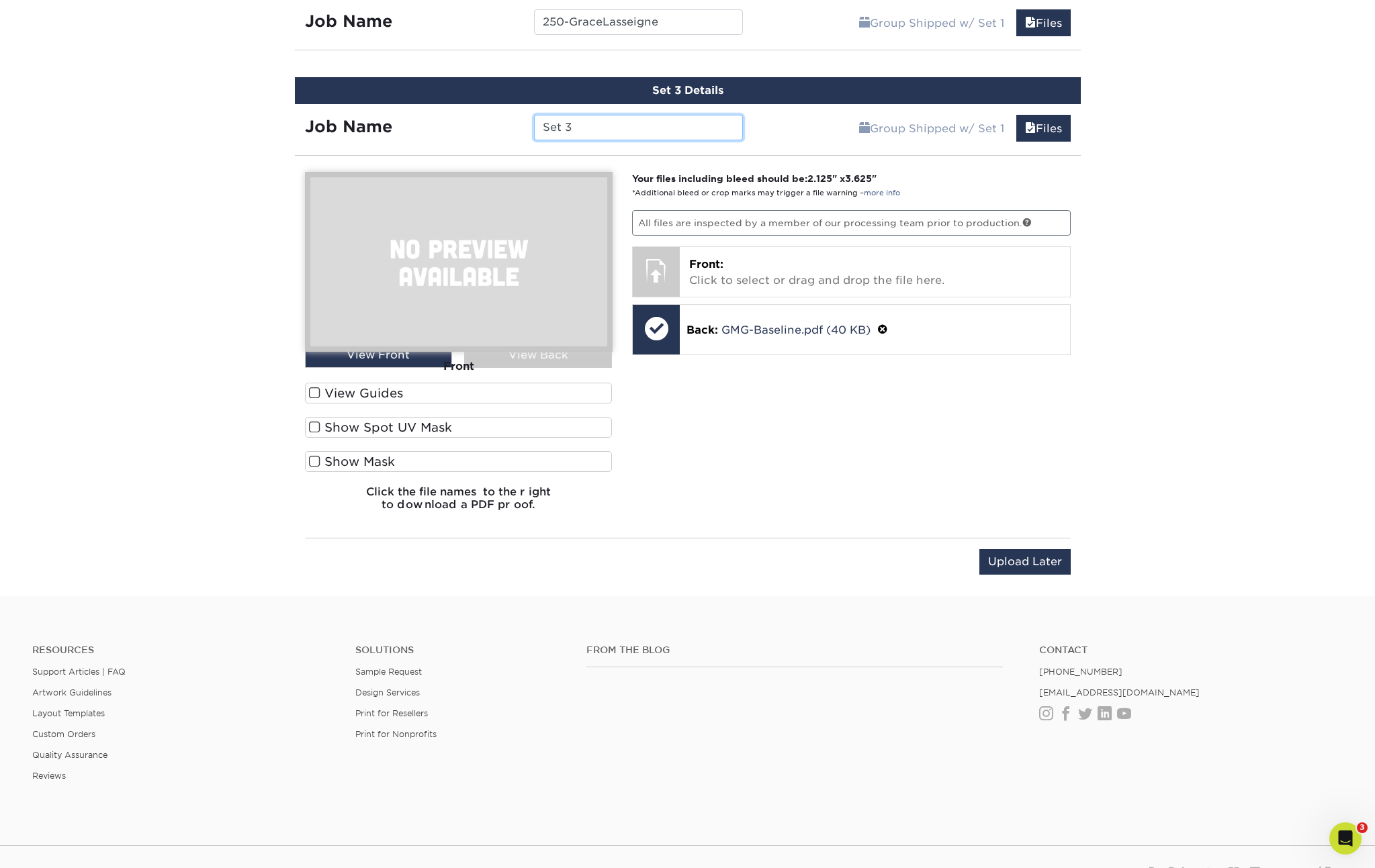
drag, startPoint x: 586, startPoint y: 131, endPoint x: 476, endPoint y: 122, distance: 110.4
click at [476, 122] on div "Job Name Set 3" at bounding box center [524, 127] width 459 height 25
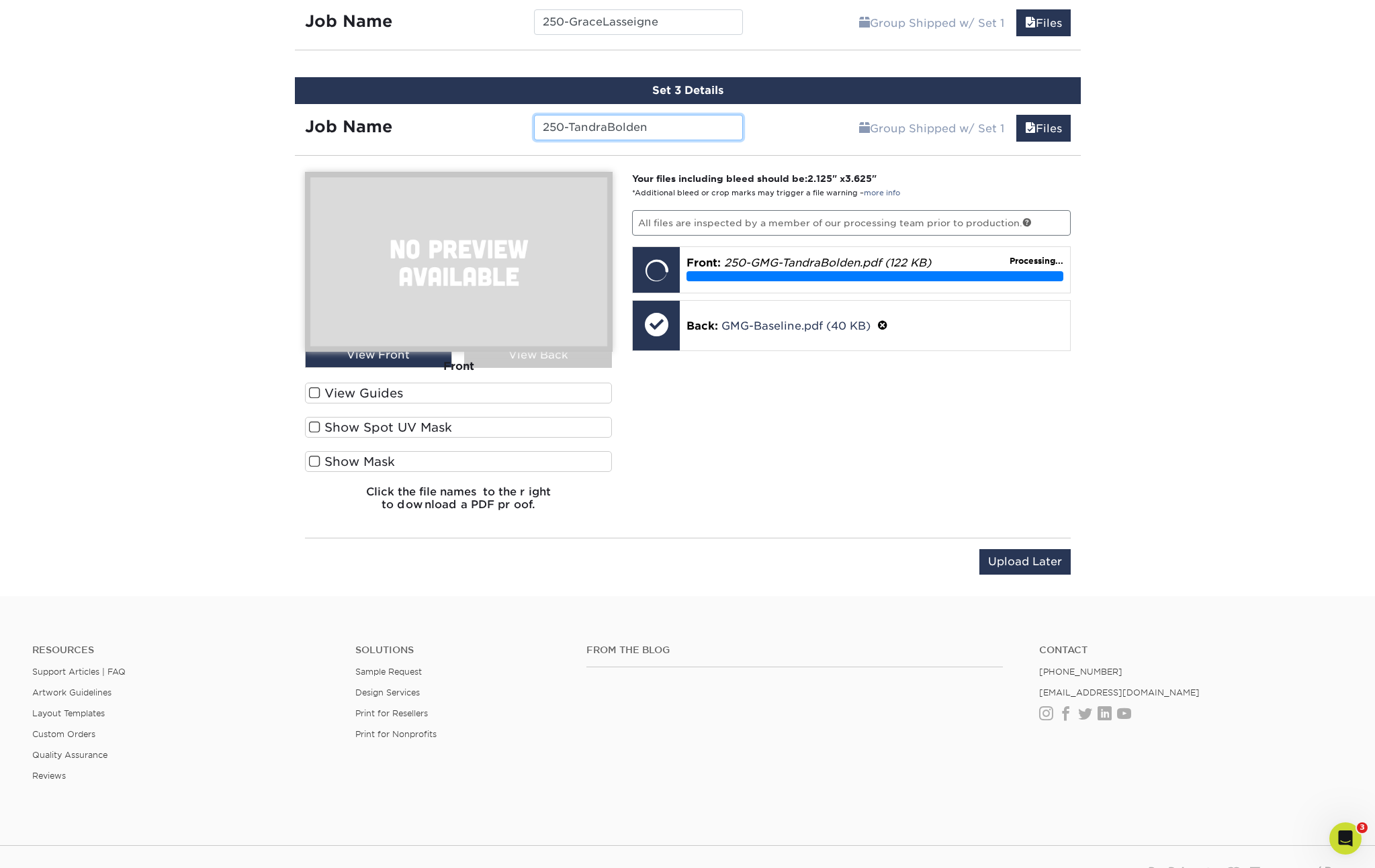
type input "250-TandraBolden"
click at [309, 396] on span at bounding box center [315, 394] width 12 height 13
click at [0, 0] on input "View Guides" at bounding box center [0, 0] width 0 height 0
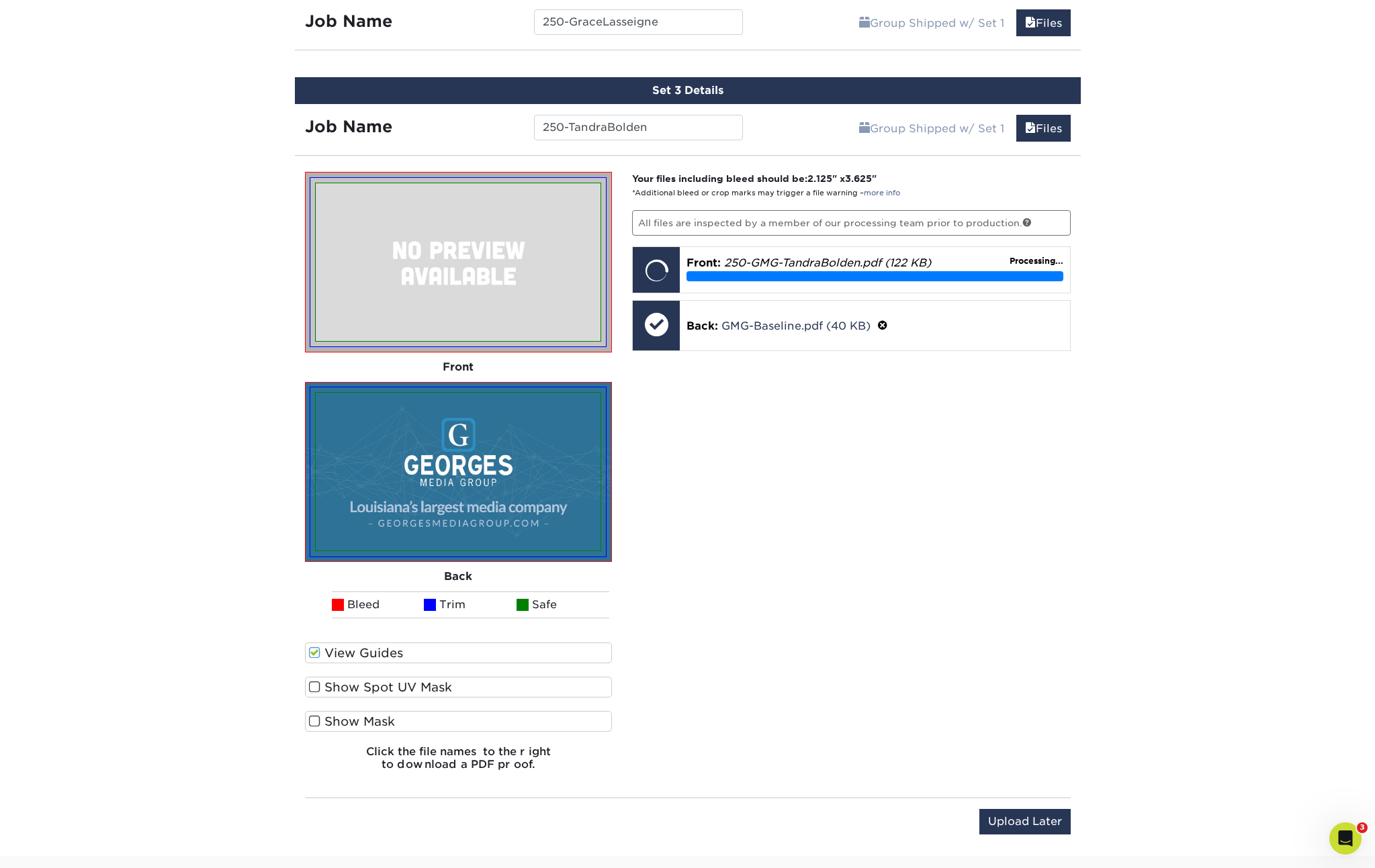
click at [314, 683] on span at bounding box center [315, 687] width 12 height 13
click at [0, 0] on input "Show Spot UV Mask" at bounding box center [0, 0] width 0 height 0
click at [311, 722] on span at bounding box center [315, 721] width 12 height 13
click at [0, 0] on input "Show Mask" at bounding box center [0, 0] width 0 height 0
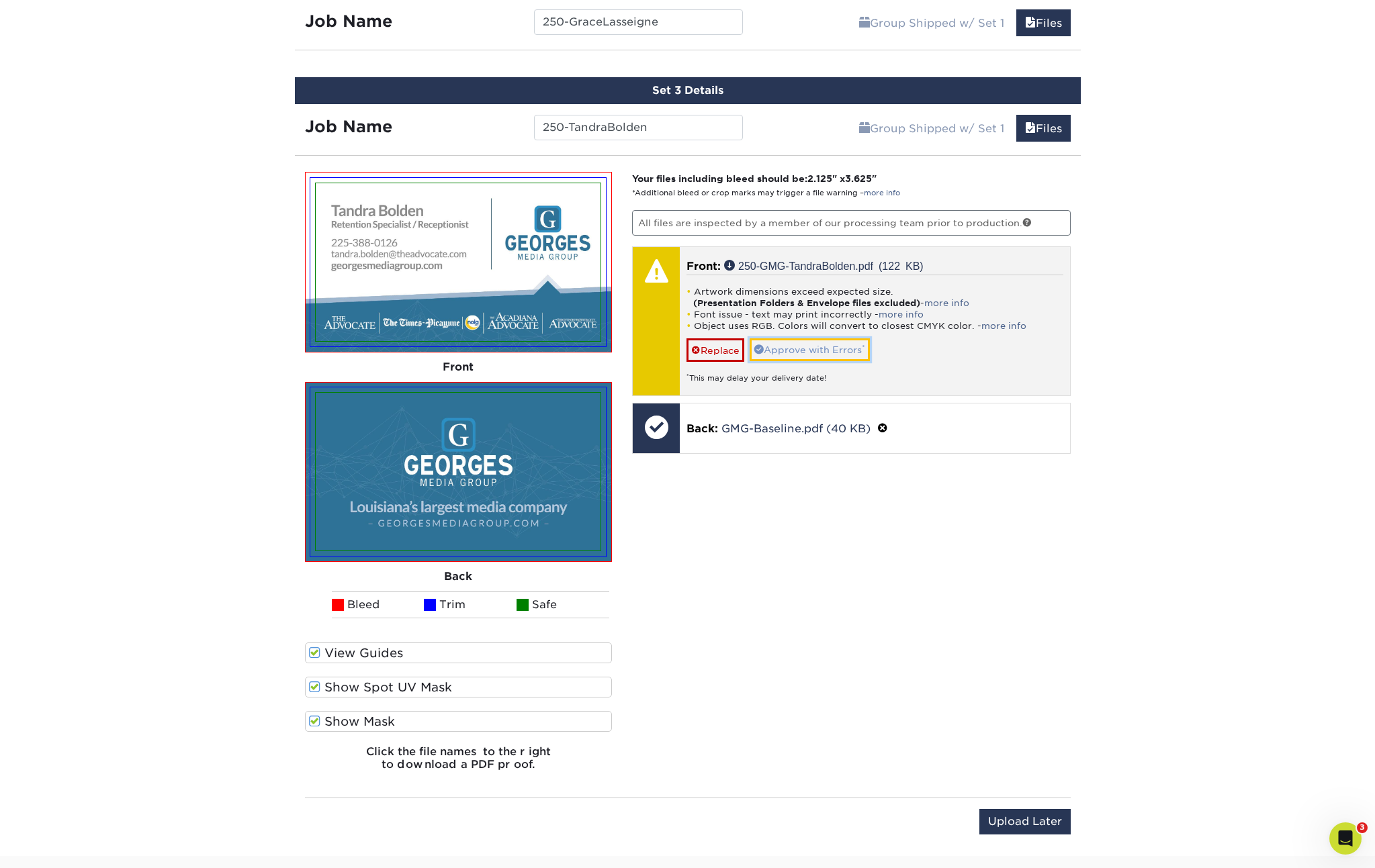
click at [827, 347] on link "Approve with Errors *" at bounding box center [810, 350] width 120 height 23
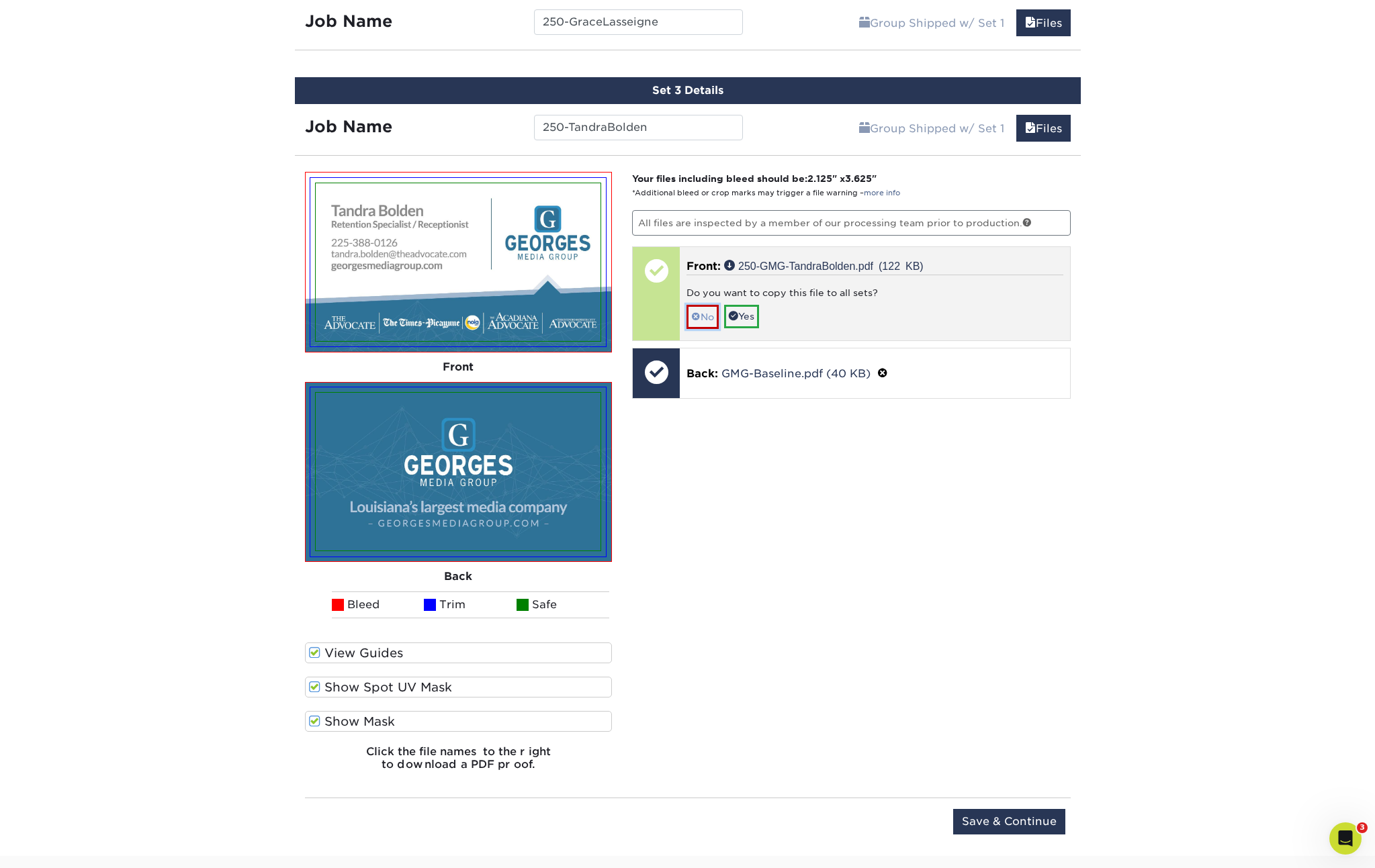
click at [704, 317] on link "No" at bounding box center [702, 316] width 33 height 24
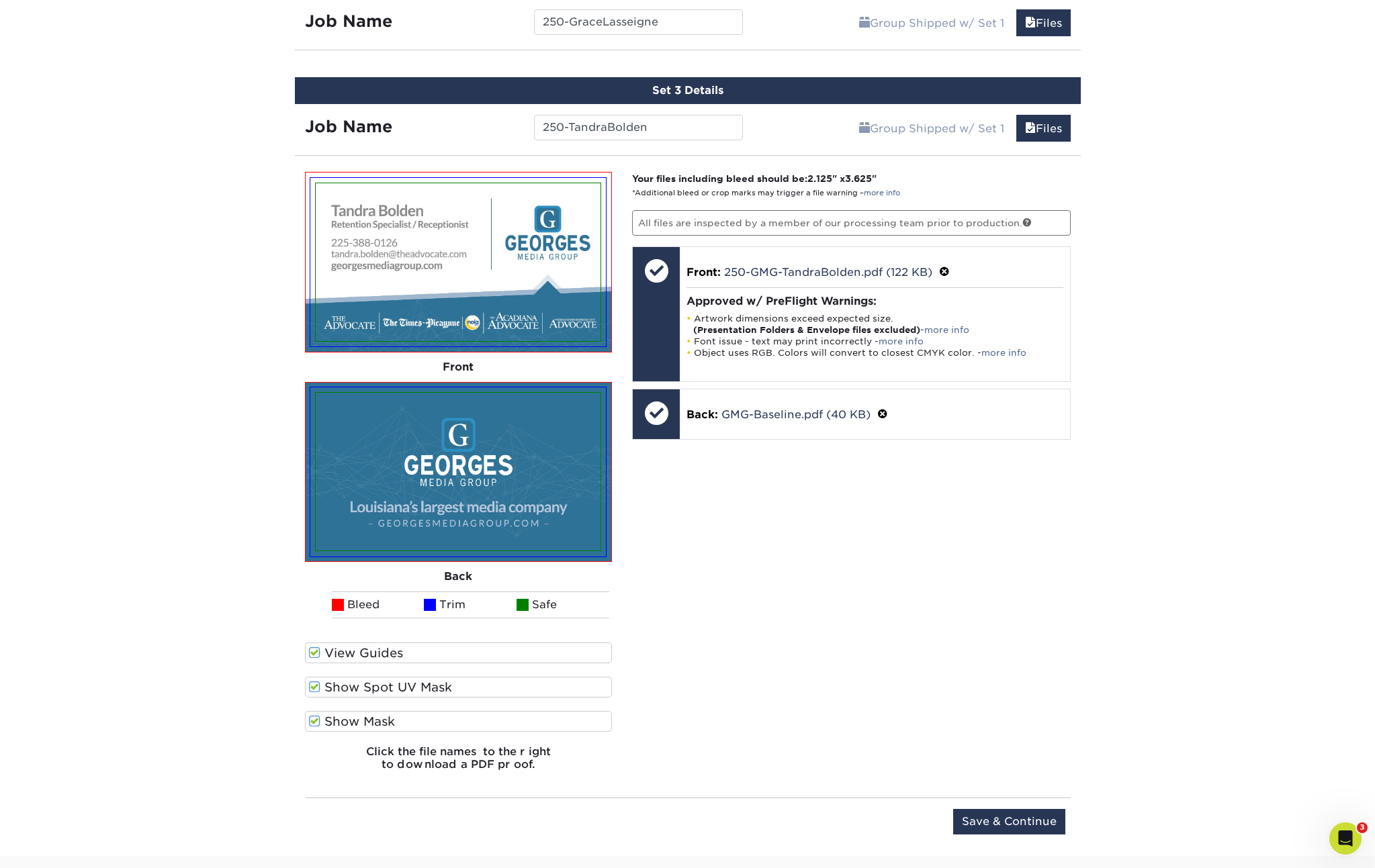
click at [1012, 552] on div "Your files including bleed should be: 2.125 " x 3.625 " *Additional bleed or cr…" at bounding box center [851, 477] width 459 height 610
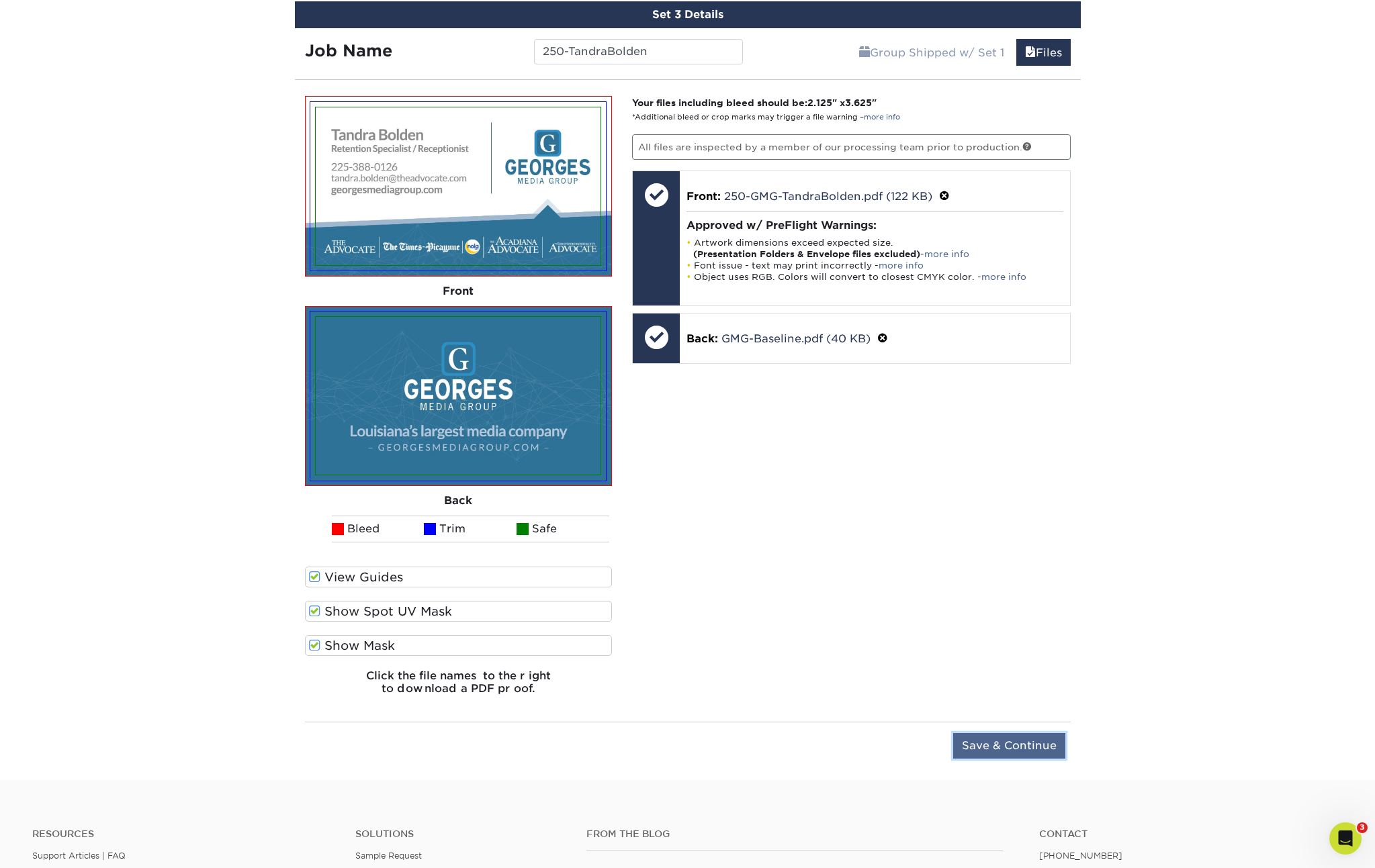
click at [981, 740] on input "Save & Continue" at bounding box center [1009, 745] width 112 height 25
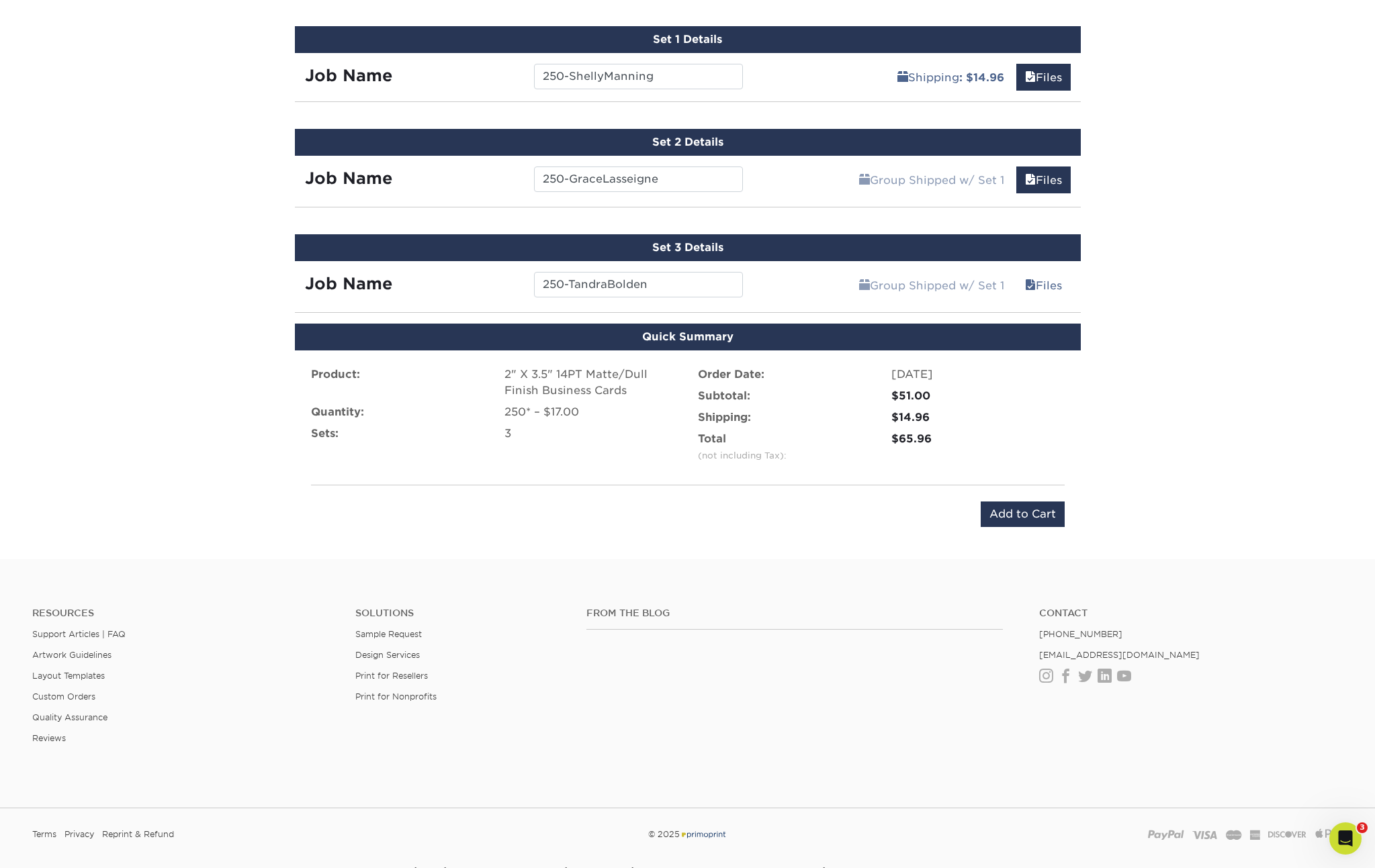
scroll to position [864, 0]
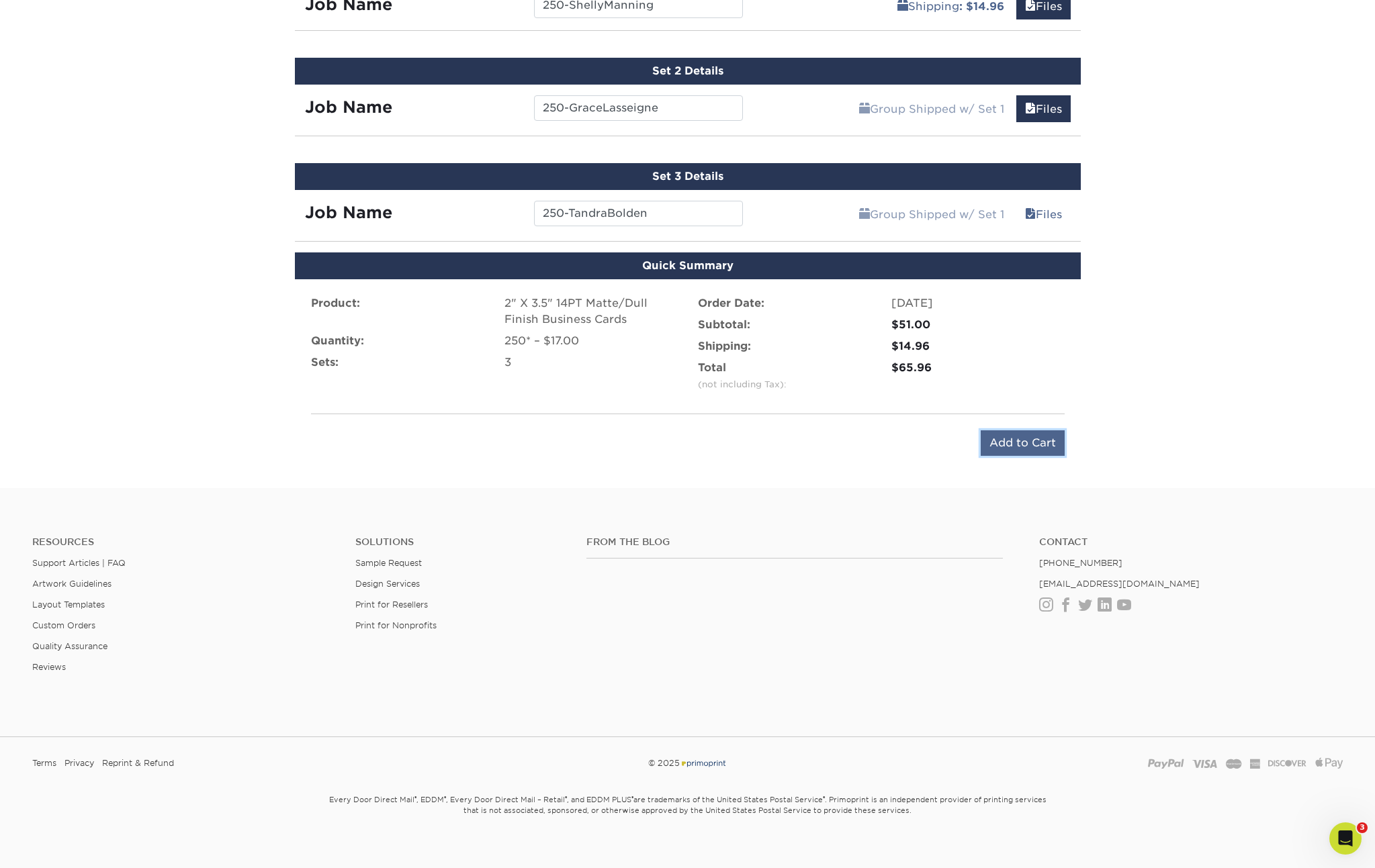
click at [1035, 435] on input "Add to Cart" at bounding box center [1023, 443] width 84 height 25
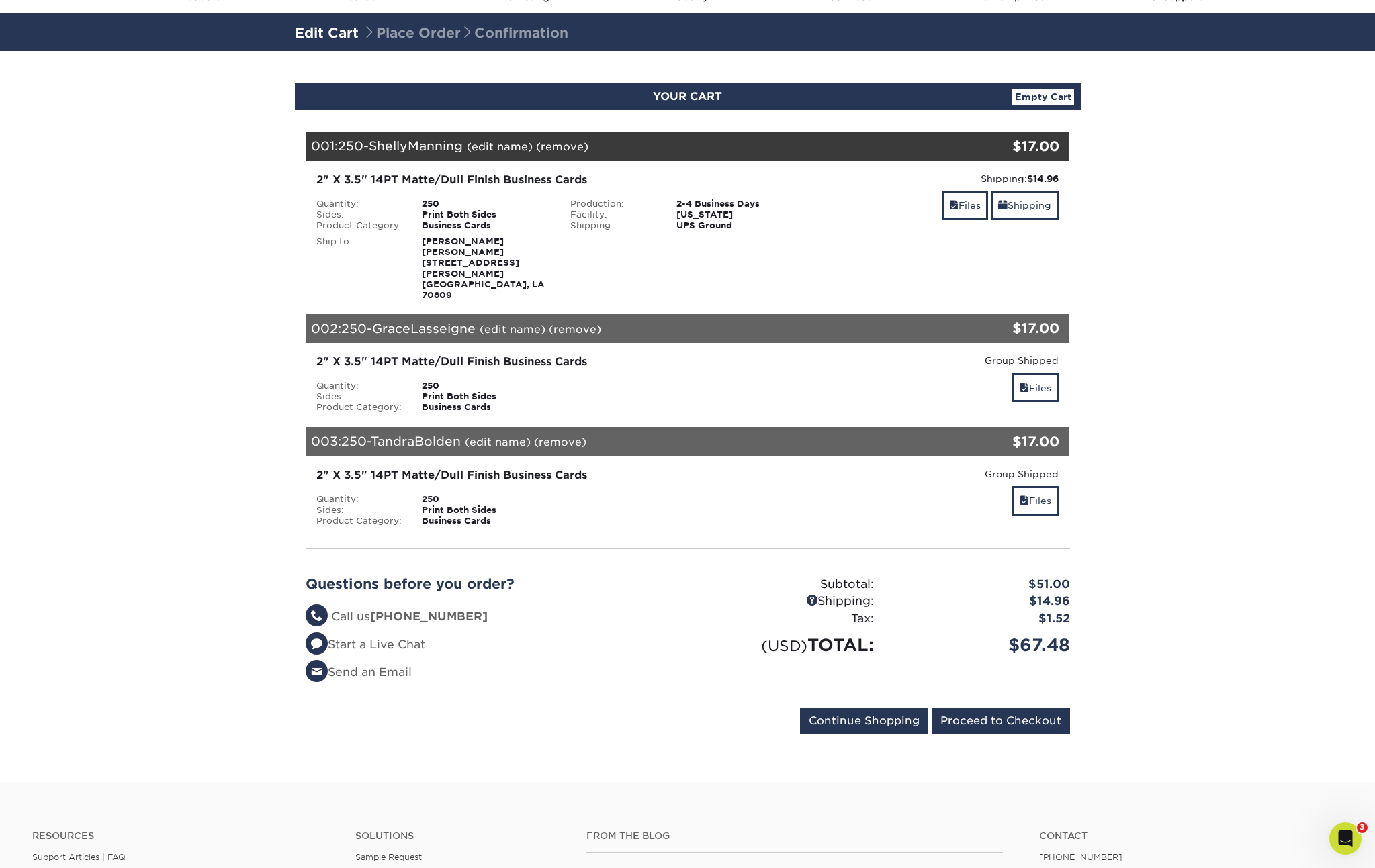
scroll to position [325, 0]
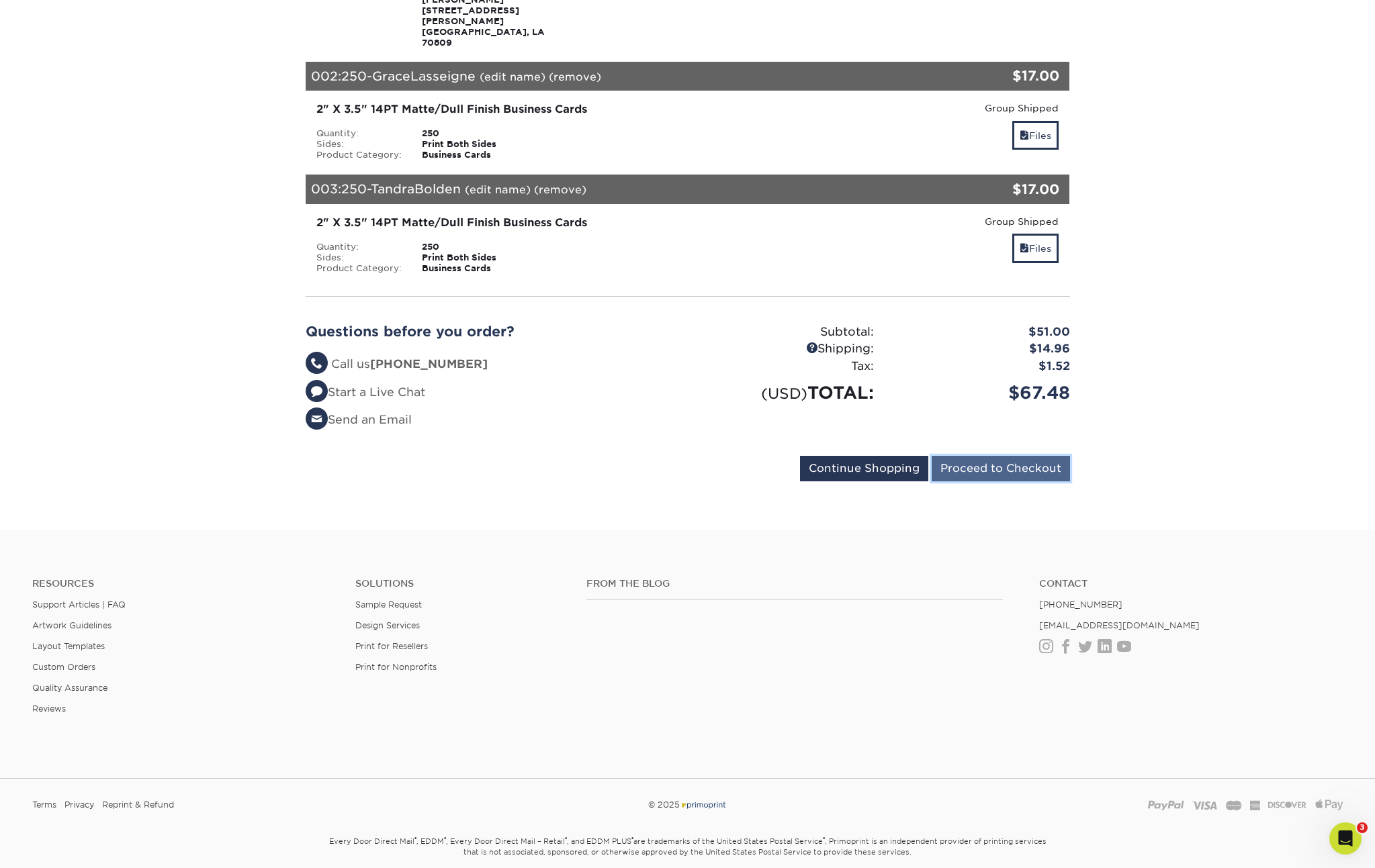
click at [993, 456] on input "Proceed to Checkout" at bounding box center [1001, 468] width 139 height 25
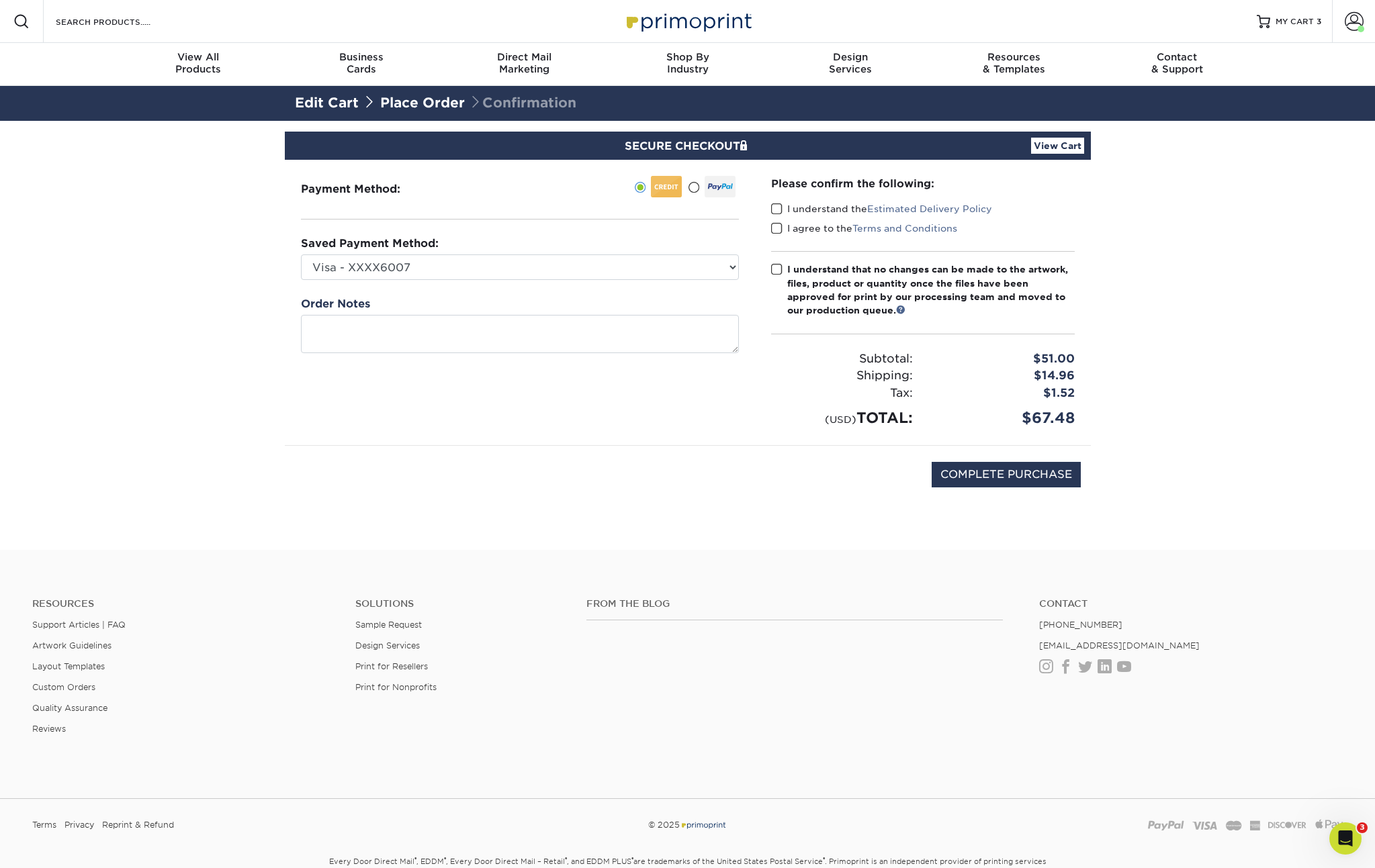
click at [776, 208] on span at bounding box center [777, 209] width 12 height 13
click at [0, 0] on input "I understand the Estimated Delivery Policy" at bounding box center [0, 0] width 0 height 0
click at [775, 238] on div "I agree to the Terms and Conditions" at bounding box center [923, 231] width 303 height 19
click at [776, 272] on span at bounding box center [777, 269] width 12 height 13
click at [0, 0] on input "I understand that no changes can be made to the artwork, files, product or quan…" at bounding box center [0, 0] width 0 height 0
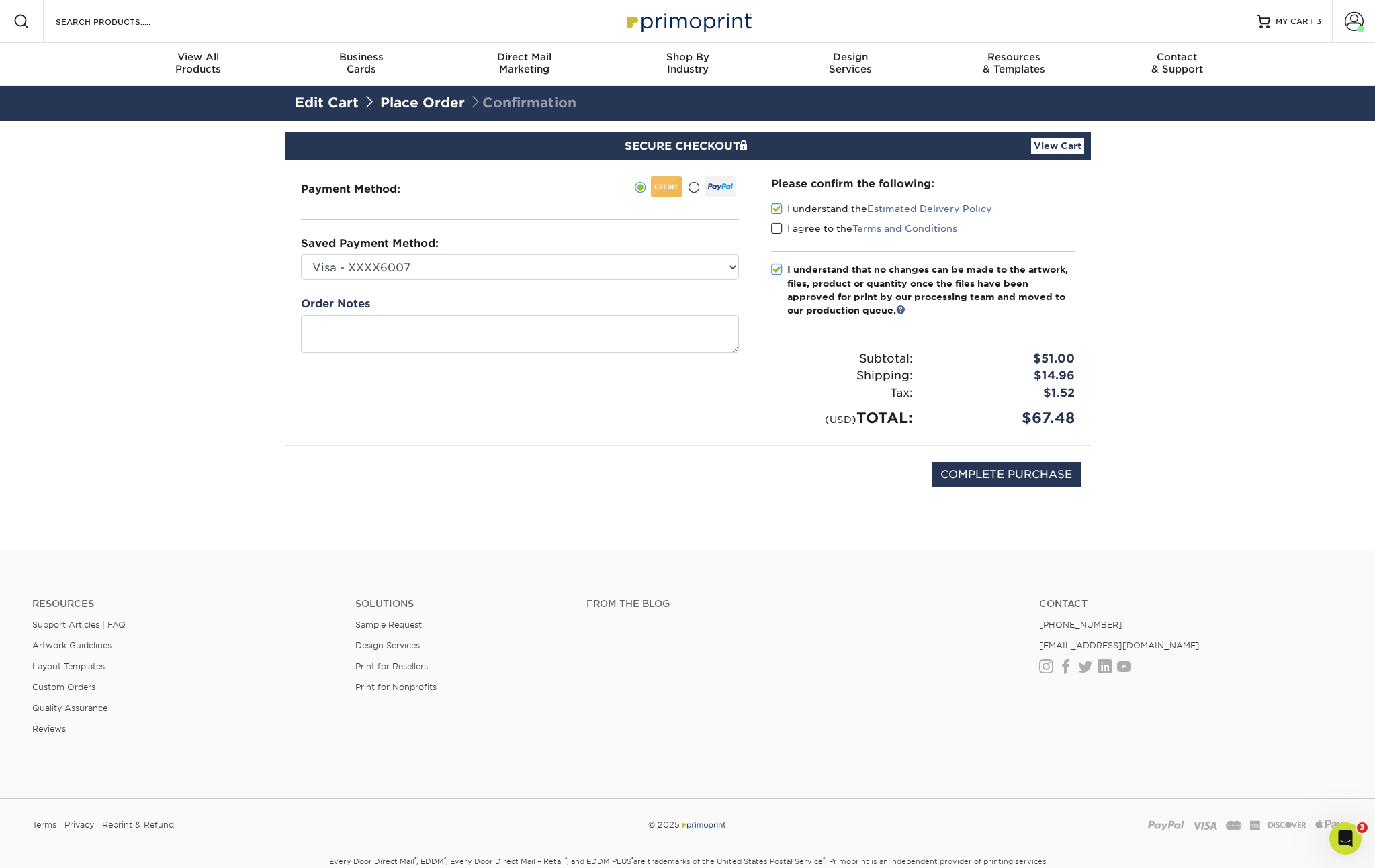
click at [779, 227] on span at bounding box center [777, 229] width 12 height 13
click at [0, 0] on input "I agree to the Terms and Conditions" at bounding box center [0, 0] width 0 height 0
click at [415, 100] on link "Place Order" at bounding box center [422, 103] width 85 height 16
click at [405, 105] on link "Place Order" at bounding box center [422, 103] width 85 height 16
click at [346, 105] on link "Edit Cart" at bounding box center [327, 103] width 64 height 16
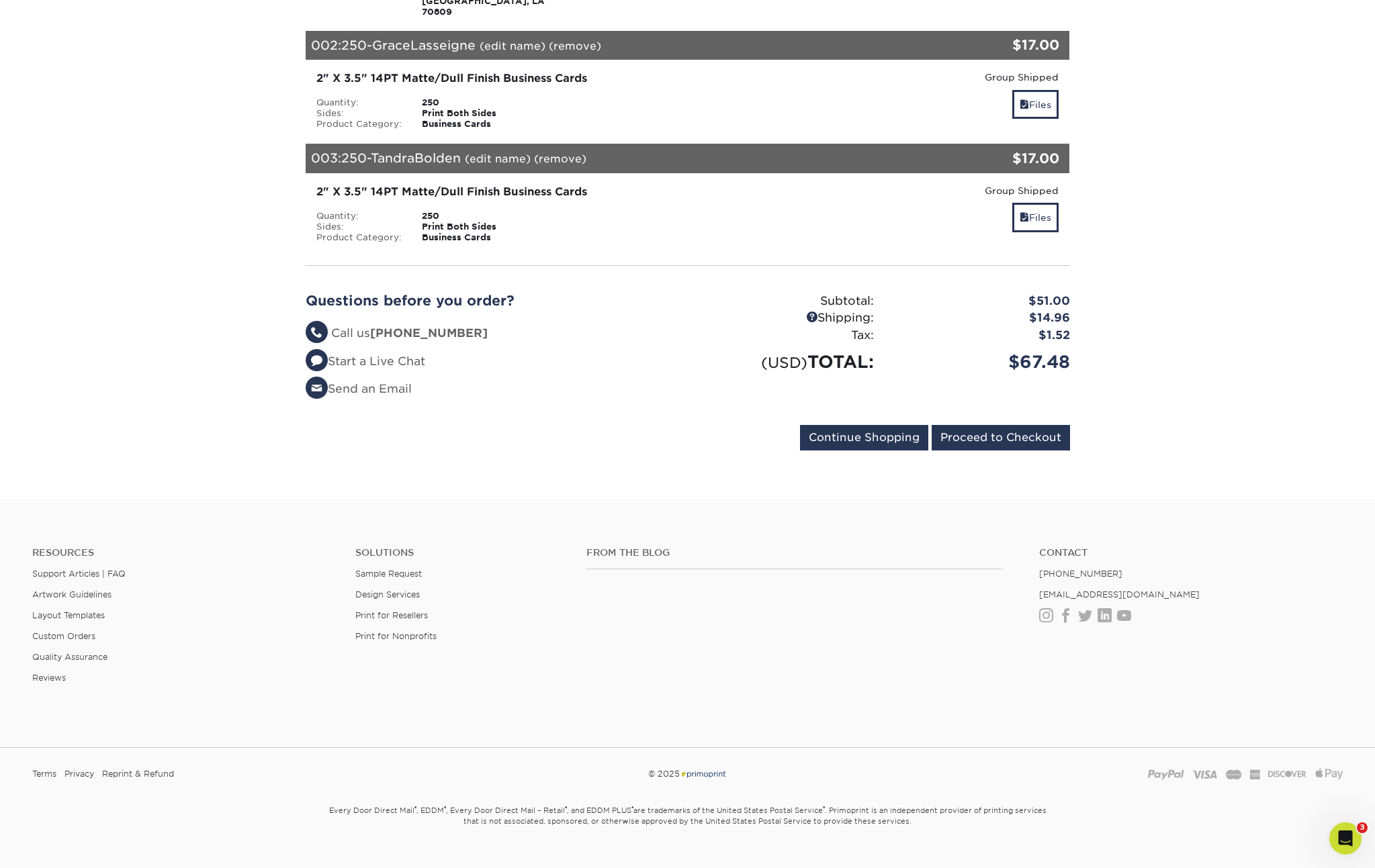
scroll to position [355, 0]
click at [986, 426] on input "Proceed to Checkout" at bounding box center [1001, 438] width 139 height 25
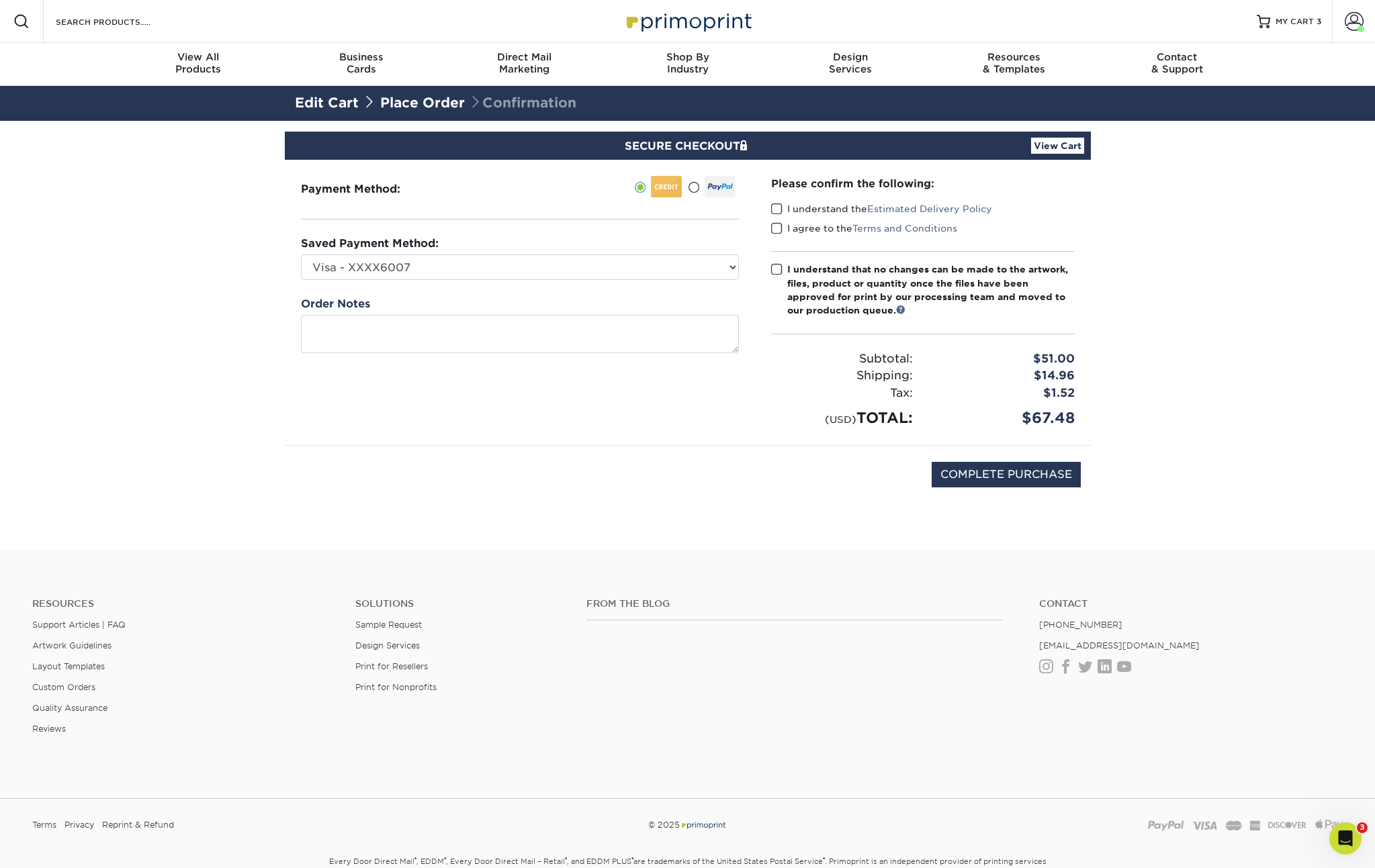
click at [777, 206] on span at bounding box center [777, 209] width 12 height 13
click at [0, 0] on input "I understand the Estimated Delivery Policy" at bounding box center [0, 0] width 0 height 0
click at [777, 234] on span at bounding box center [777, 229] width 12 height 13
click at [0, 0] on input "I agree to the Terms and Conditions" at bounding box center [0, 0] width 0 height 0
click at [772, 273] on span at bounding box center [777, 269] width 12 height 13
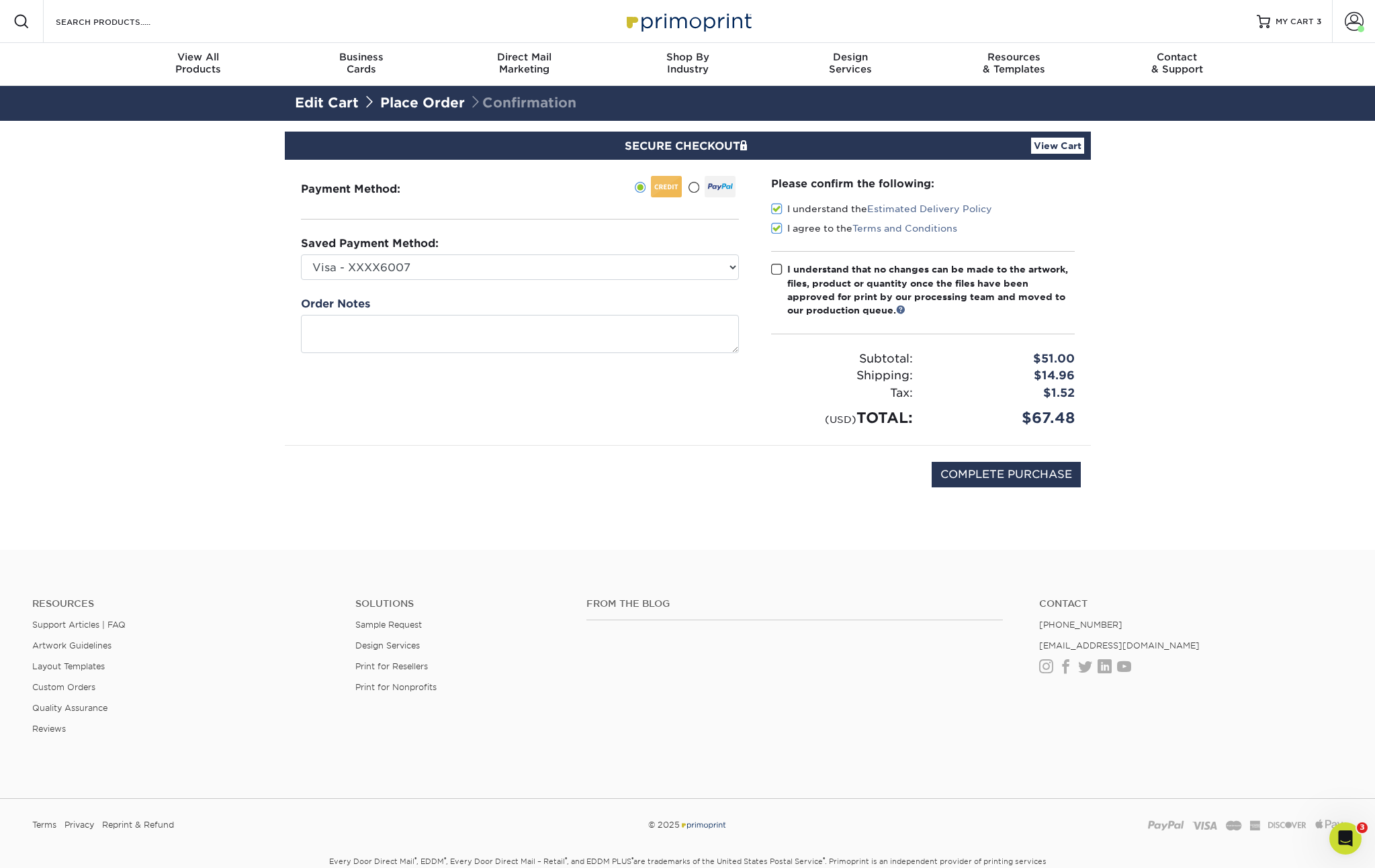
click at [0, 0] on input "I understand that no changes can be made to the artwork, files, product or quan…" at bounding box center [0, 0] width 0 height 0
click at [1020, 472] on input "COMPLETE PURCHASE" at bounding box center [1007, 474] width 149 height 25
type input "PROCESSING, PLEASE WAIT..."
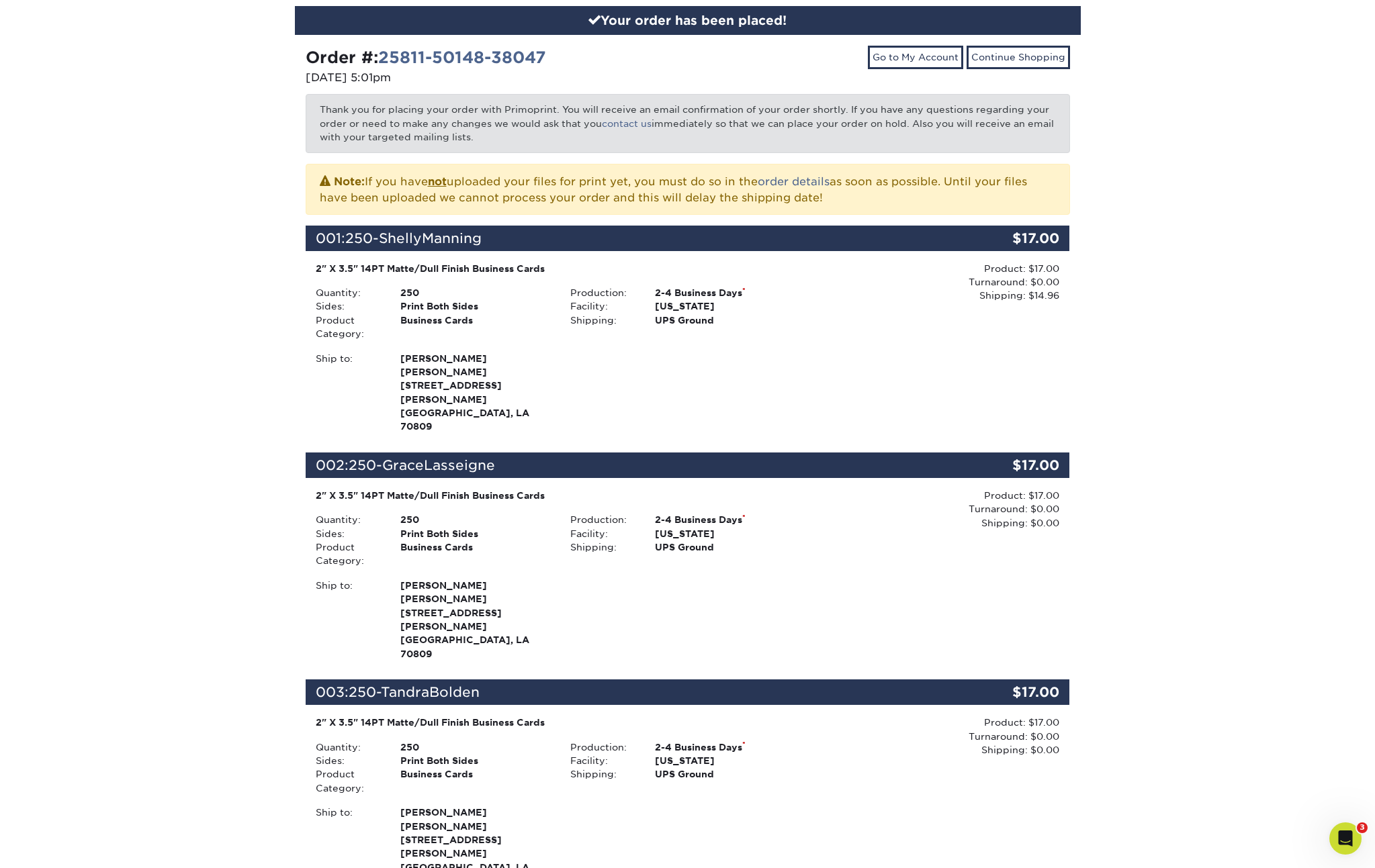
scroll to position [407, 0]
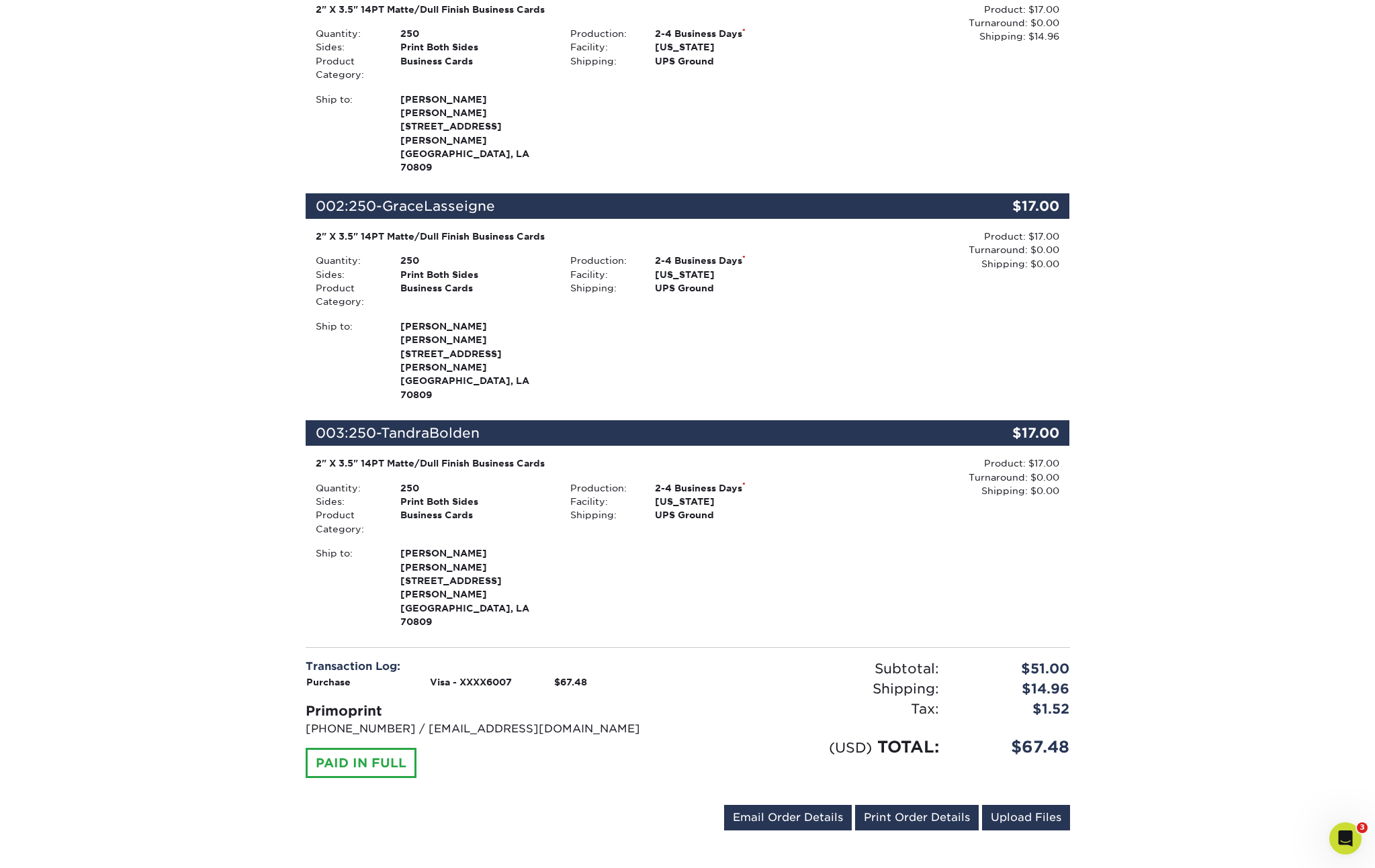
click at [416, 560] on span "[PERSON_NAME]" at bounding box center [475, 567] width 150 height 14
drag, startPoint x: 402, startPoint y: 498, endPoint x: 434, endPoint y: 484, distance: 34.9
click at [434, 484] on div "2" X 3.5" 14PT Matte/Dull Finish Business Cards Quantity: 250 Sides: Print Both…" at bounding box center [561, 542] width 510 height 172
